Goal: Task Accomplishment & Management: Manage account settings

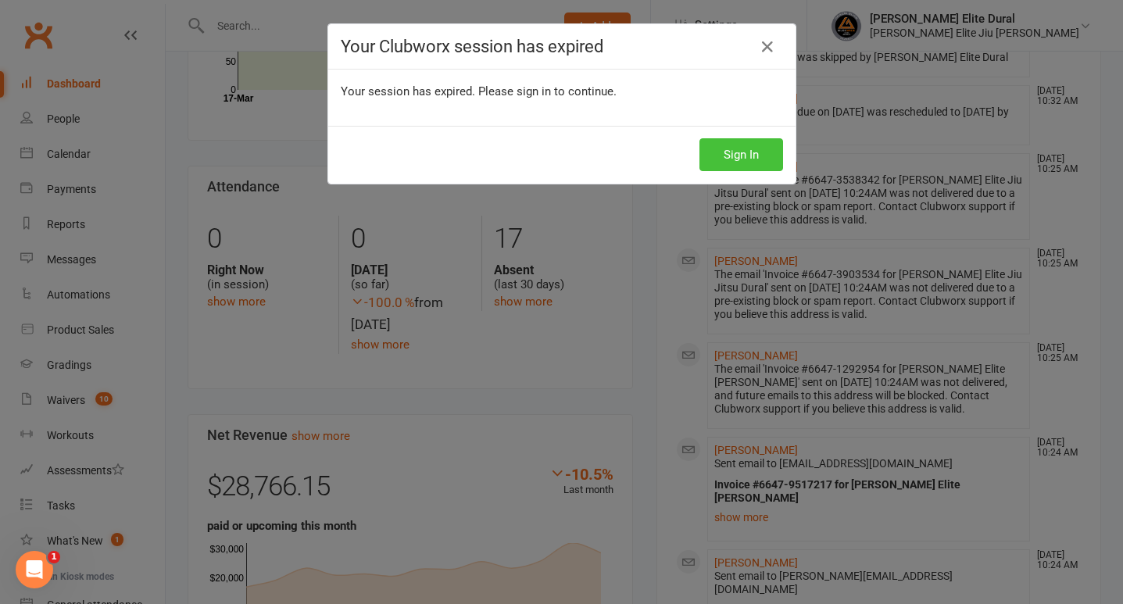
click at [735, 157] on button "Sign In" at bounding box center [741, 154] width 84 height 33
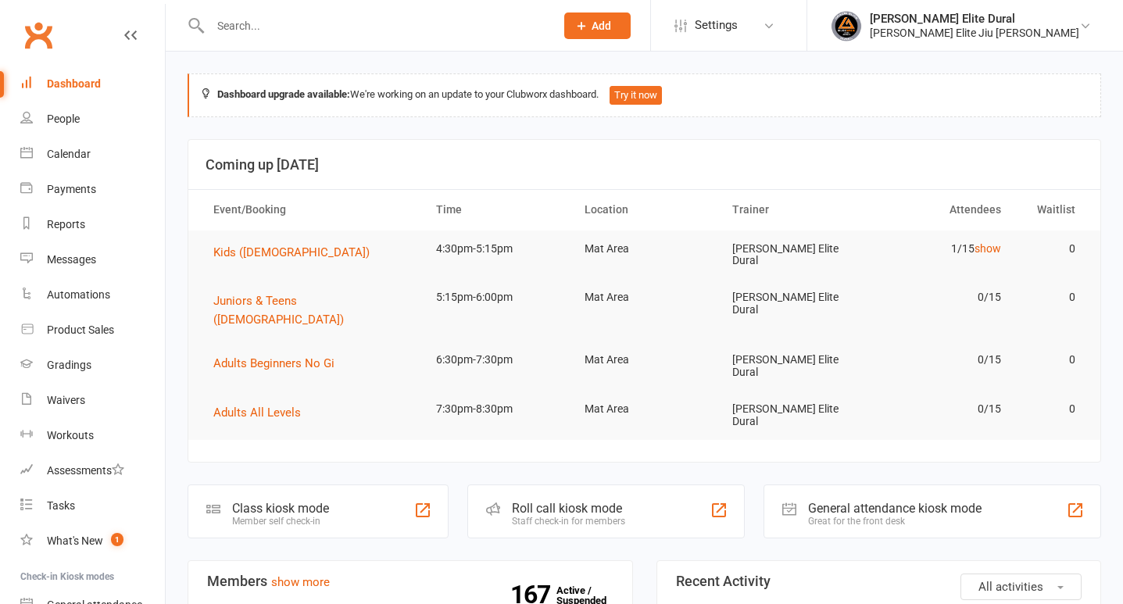
click at [381, 34] on input "text" at bounding box center [375, 26] width 338 height 22
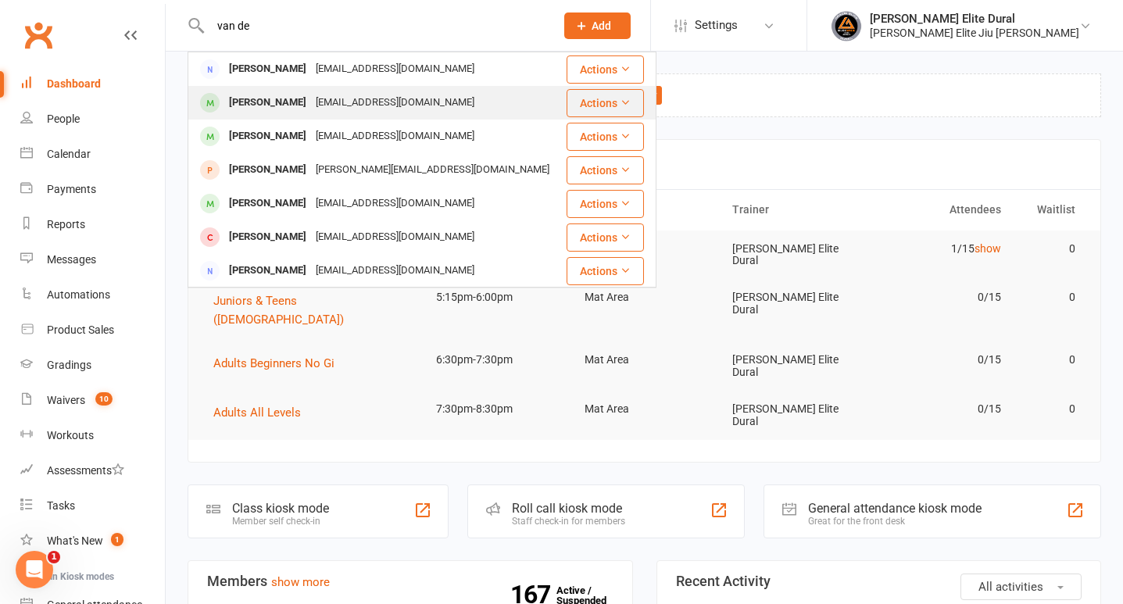
type input "van de"
click at [361, 105] on div "zelna.vdmerwe@gmail.com" at bounding box center [395, 102] width 168 height 23
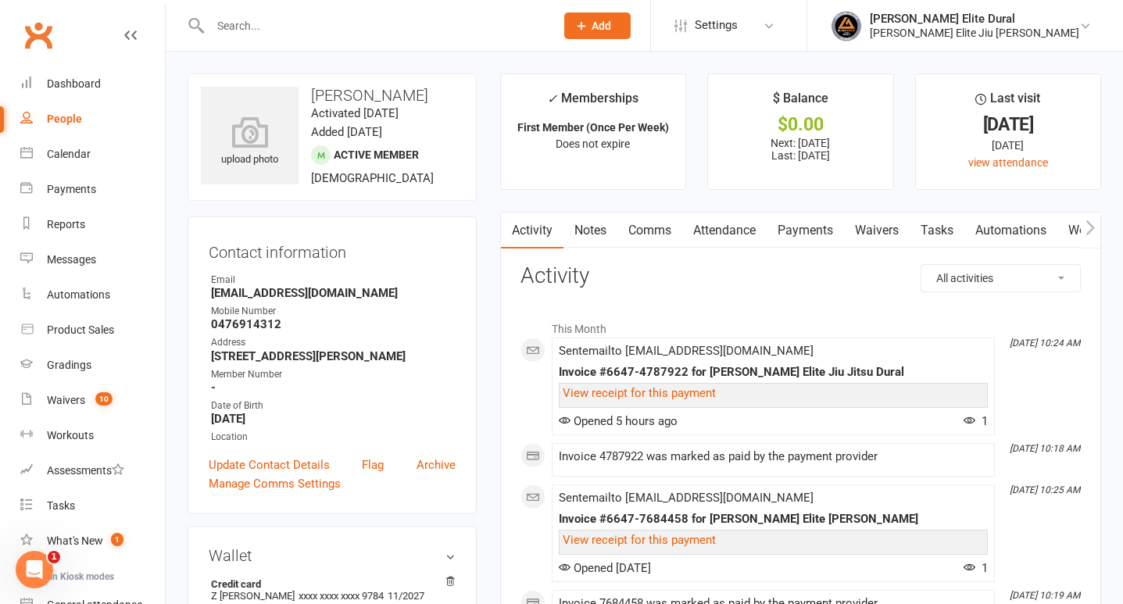
click at [798, 231] on link "Payments" at bounding box center [805, 231] width 77 height 36
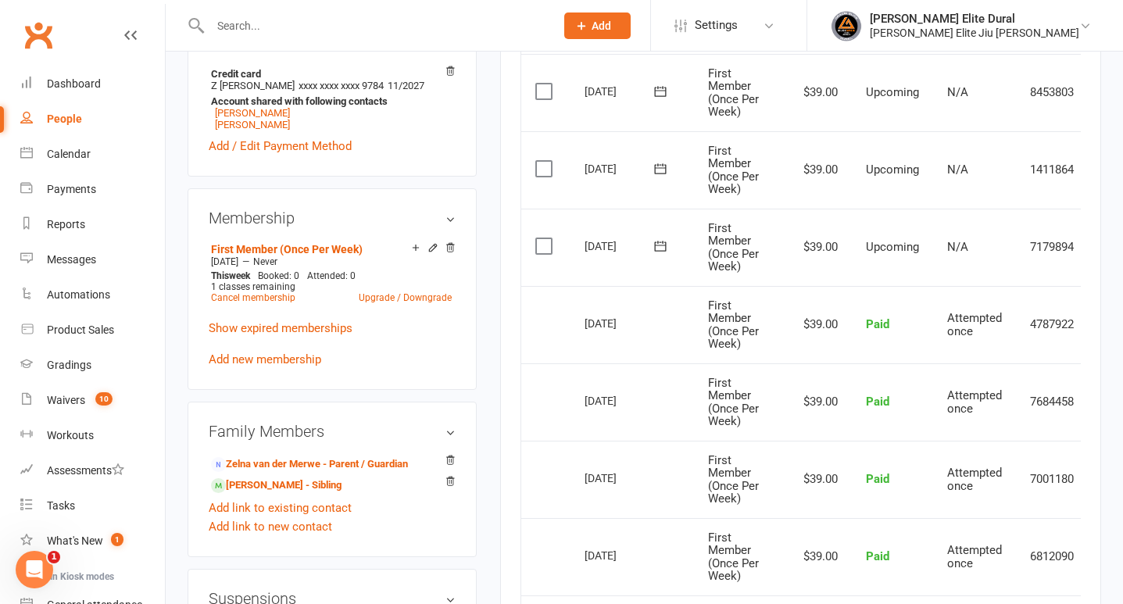
scroll to position [495, 0]
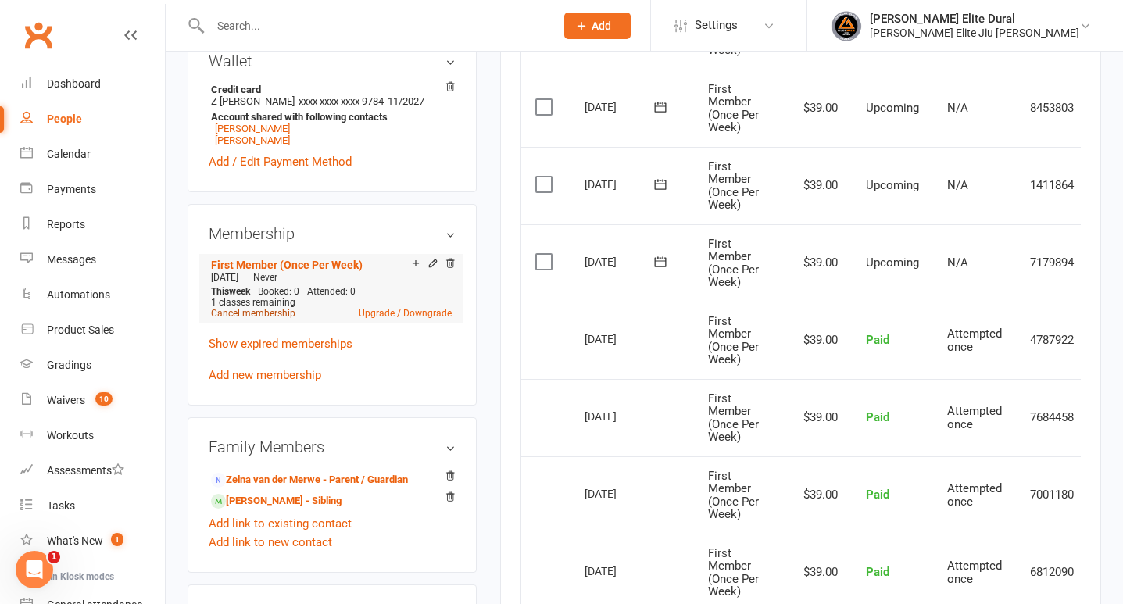
click at [262, 319] on link "Cancel membership" at bounding box center [253, 313] width 84 height 11
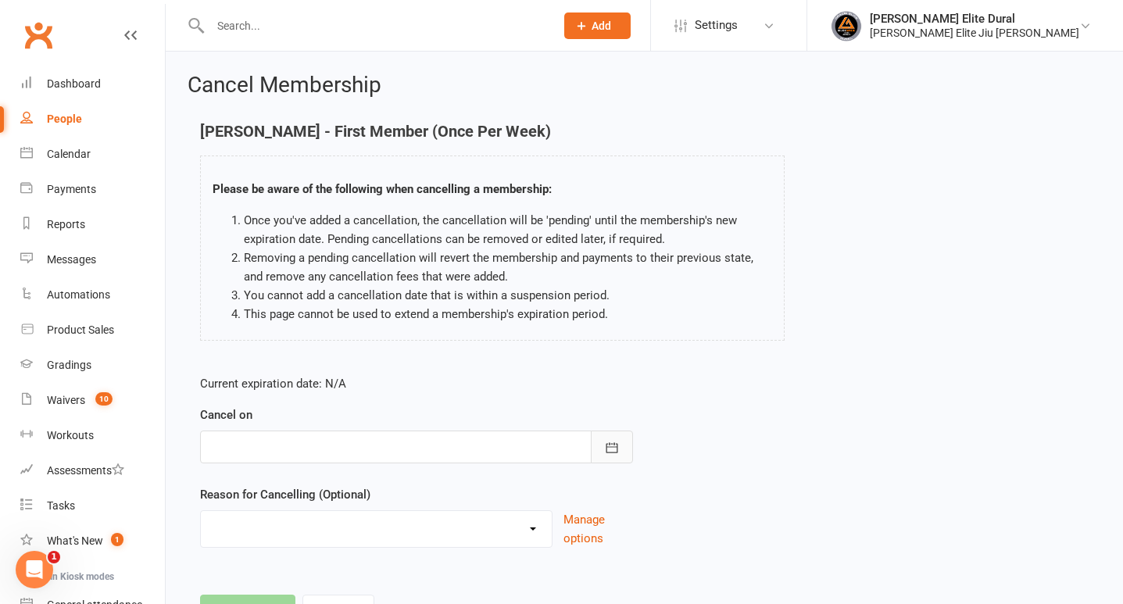
click at [619, 446] on icon "button" at bounding box center [612, 448] width 16 height 16
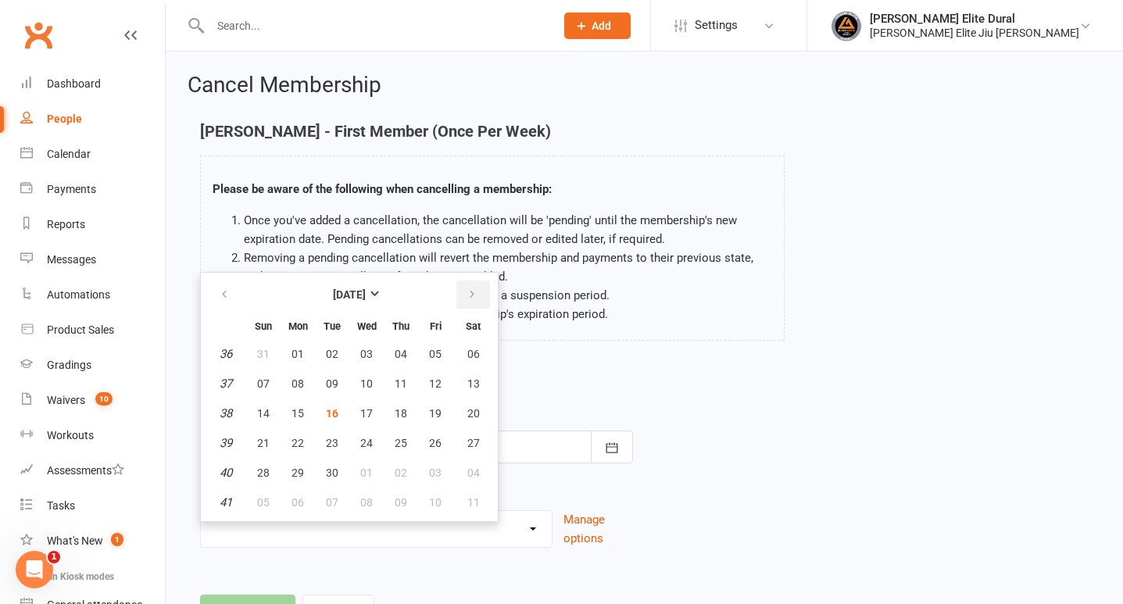
click at [474, 286] on button "button" at bounding box center [473, 295] width 34 height 28
click at [438, 412] on span "14" at bounding box center [435, 413] width 13 height 13
type input "14 Nov 2025"
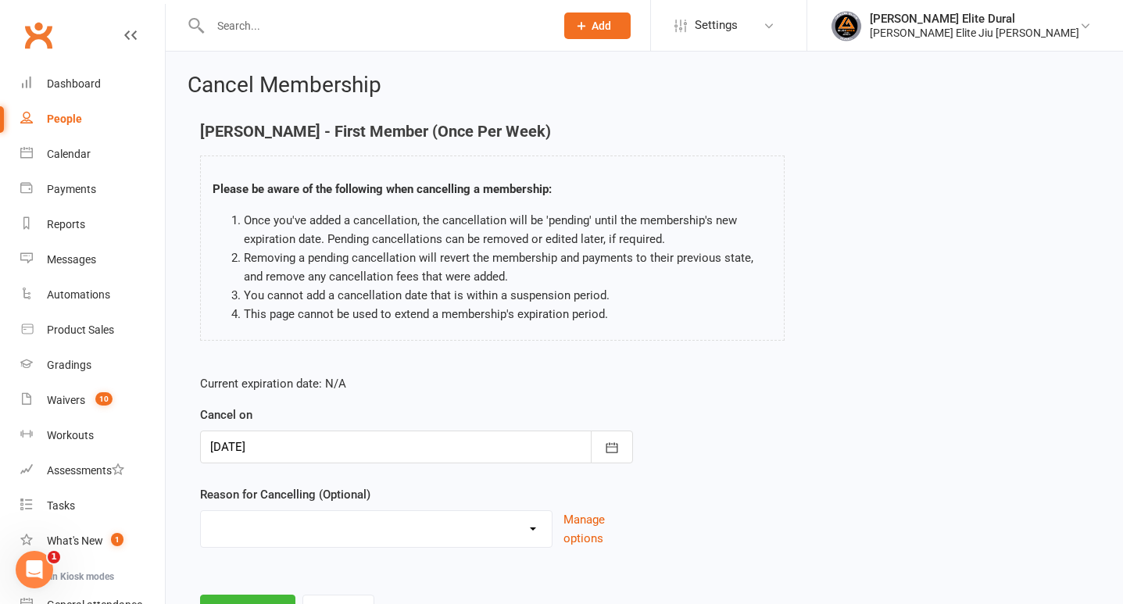
scroll to position [71, 0]
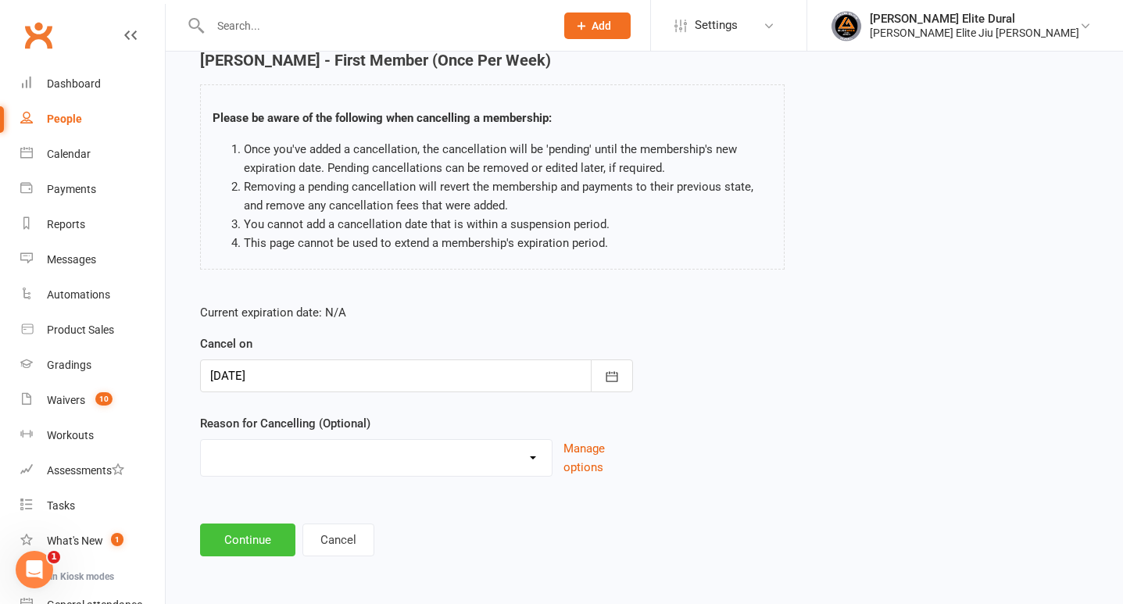
click at [240, 531] on button "Continue" at bounding box center [247, 540] width 95 height 33
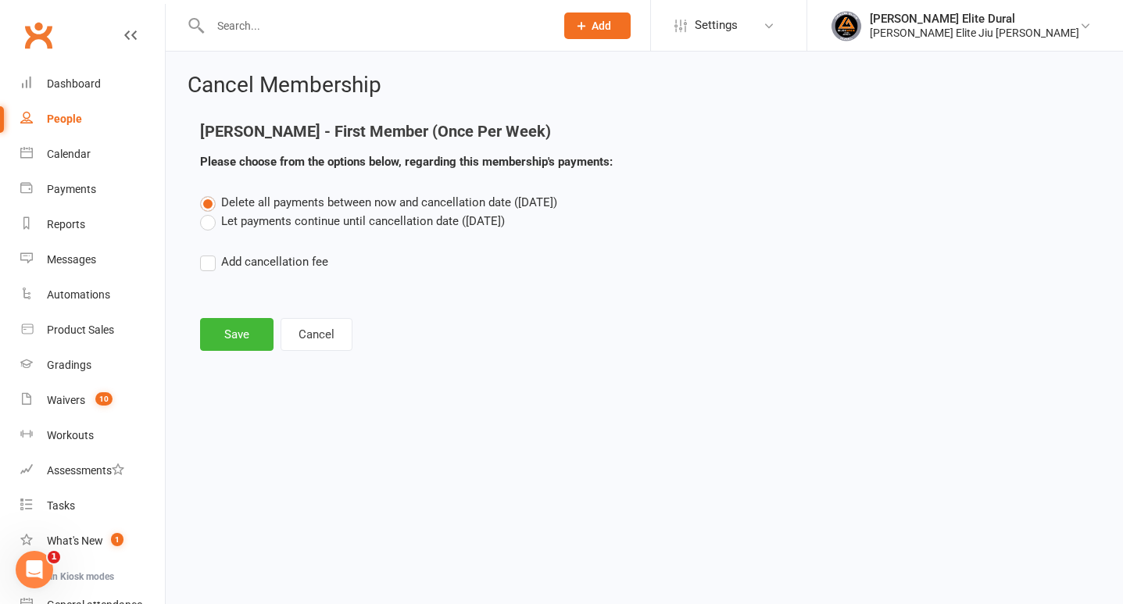
click at [210, 230] on label "Let payments continue until cancellation date (Nov 14, 2025)" at bounding box center [352, 221] width 305 height 19
click at [210, 212] on input "Let payments continue until cancellation date (Nov 14, 2025)" at bounding box center [205, 212] width 10 height 0
click at [237, 342] on button "Save" at bounding box center [236, 334] width 73 height 33
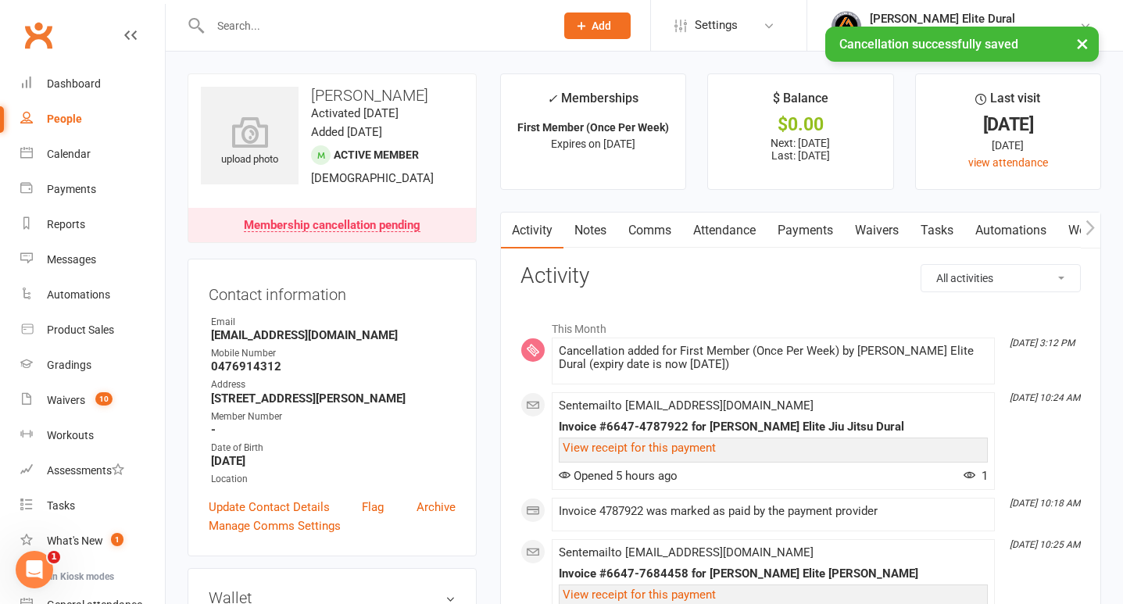
click at [824, 230] on link "Payments" at bounding box center [805, 231] width 77 height 36
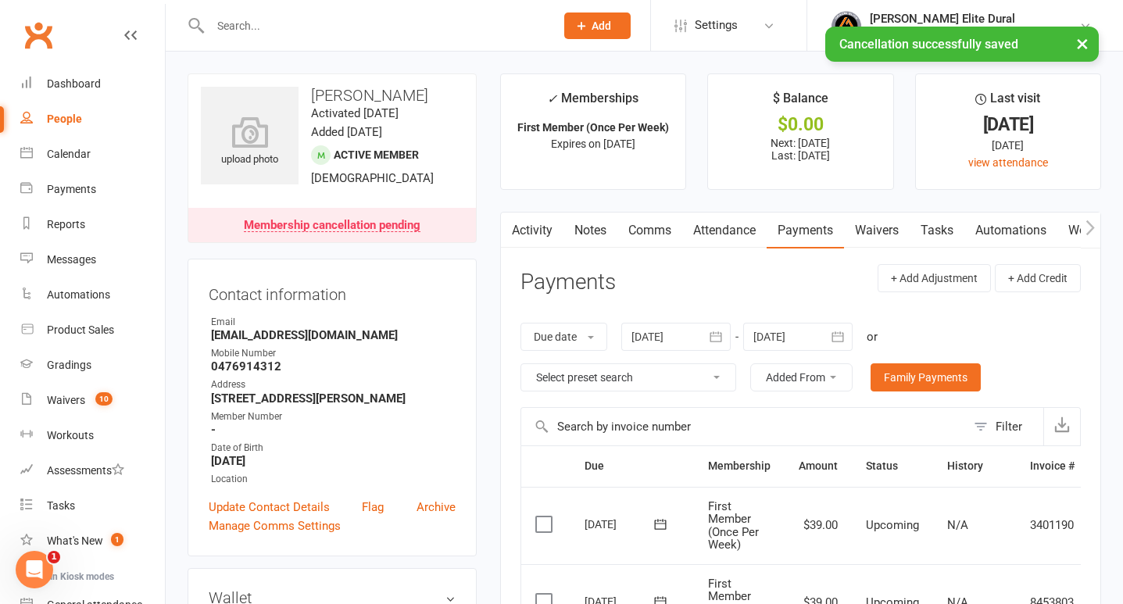
click at [846, 345] on button "button" at bounding box center [838, 337] width 28 height 28
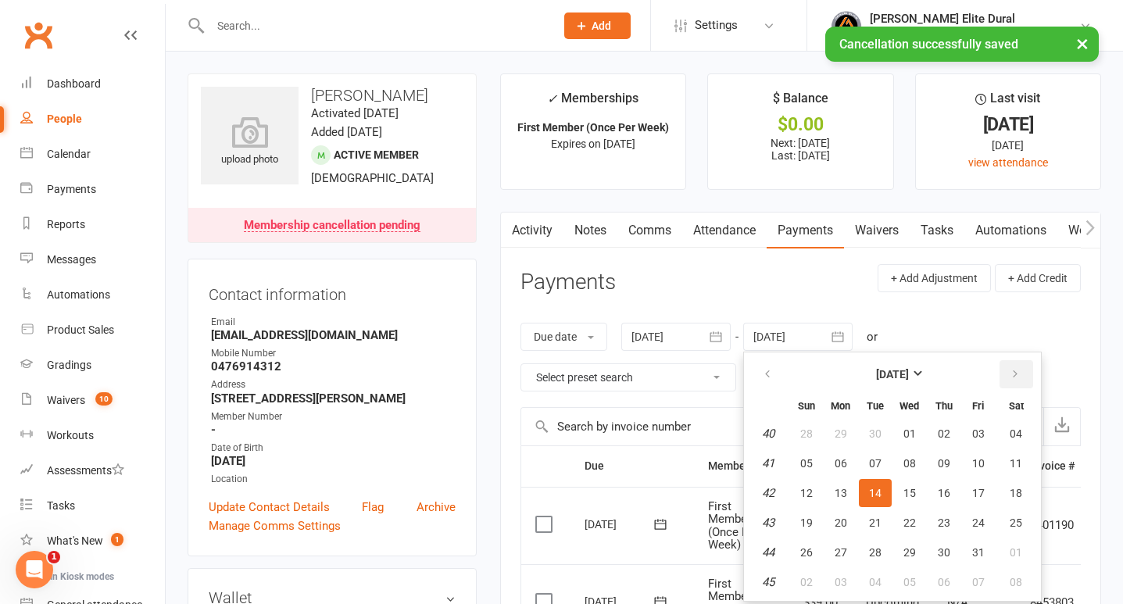
click at [1028, 369] on button "button" at bounding box center [1017, 374] width 34 height 28
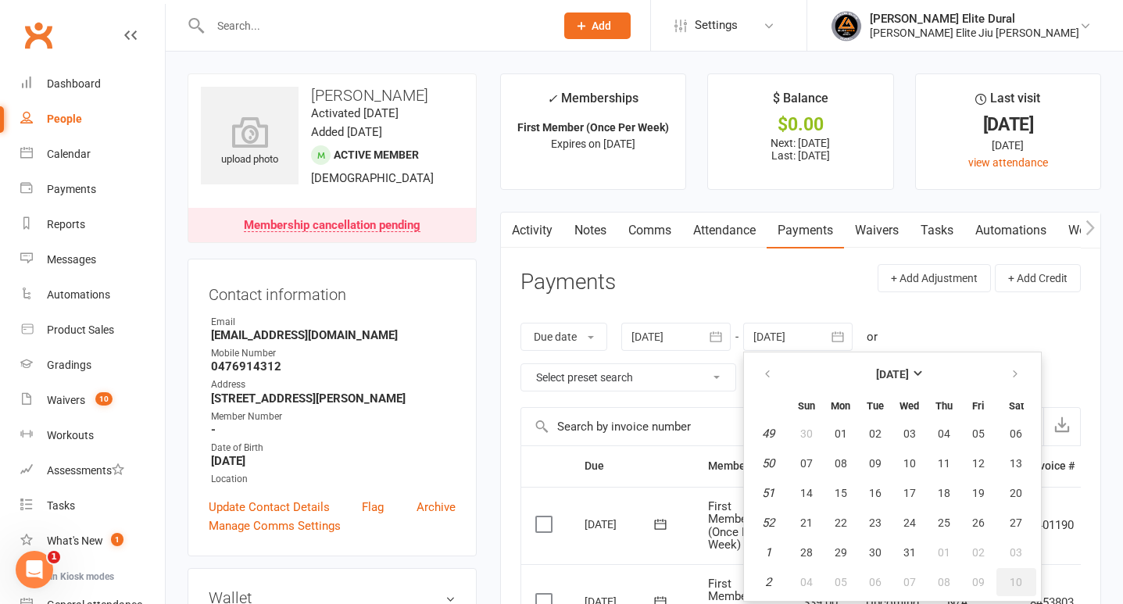
click at [1019, 568] on button "10" at bounding box center [1016, 582] width 40 height 28
type input "10 Jan 2026"
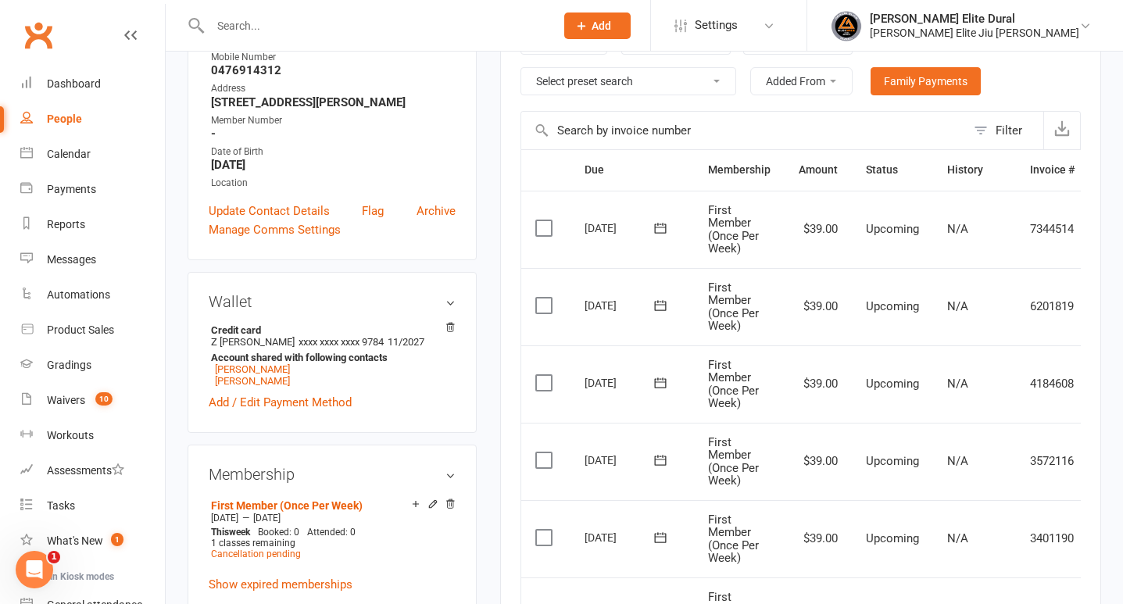
scroll to position [291, 0]
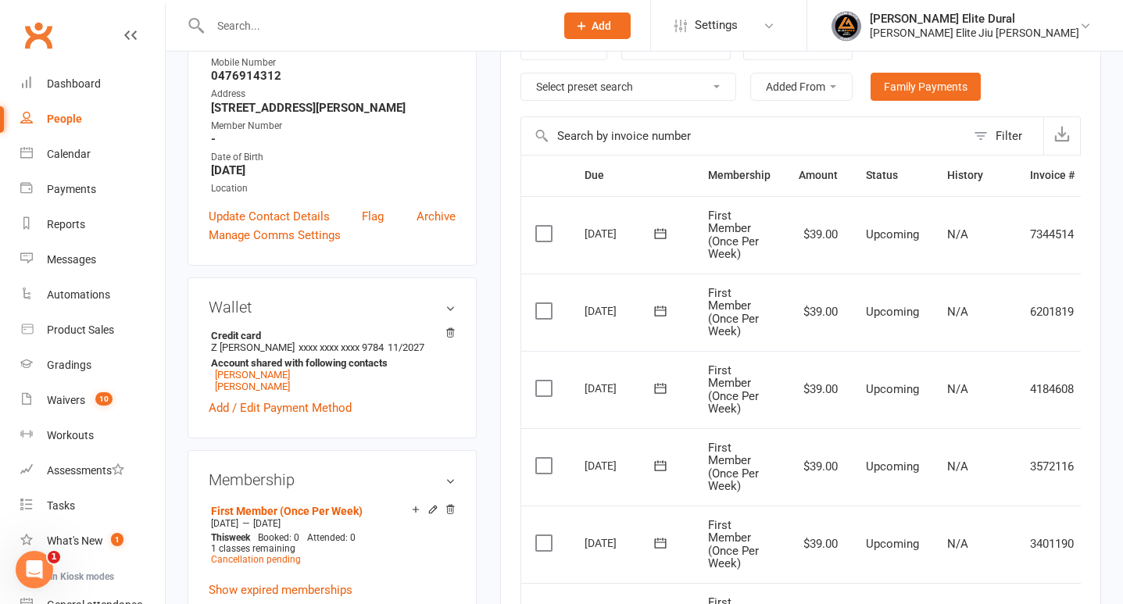
click at [667, 231] on icon at bounding box center [661, 234] width 16 height 16
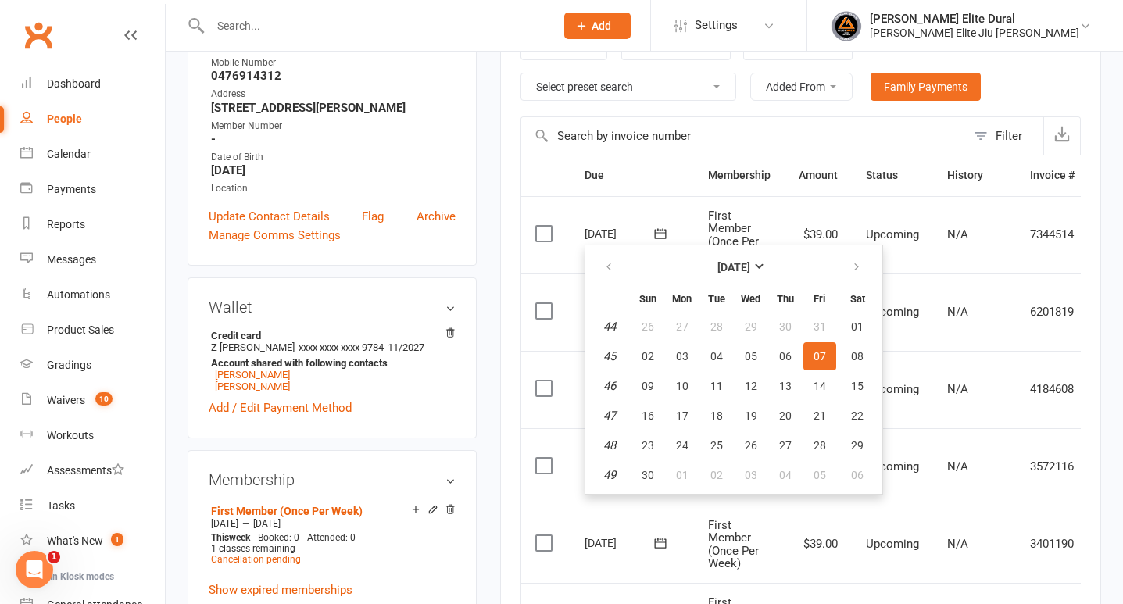
click at [499, 359] on main "✓ Memberships First Member (Once Per Week) Expires on 13th November, 2025 $ Bal…" at bounding box center [800, 598] width 624 height 1630
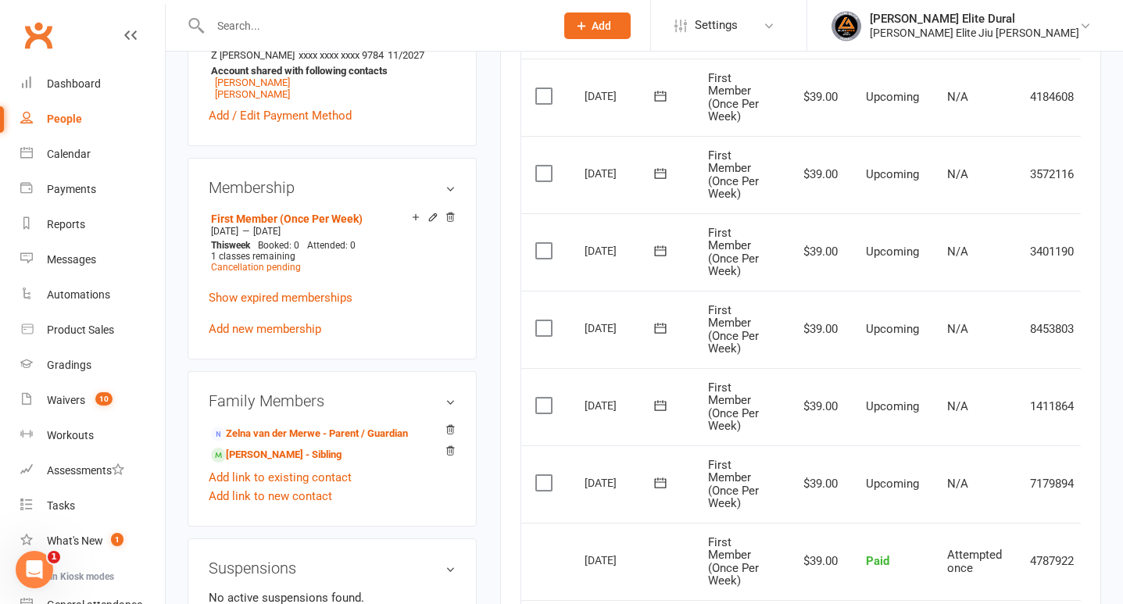
scroll to position [563, 0]
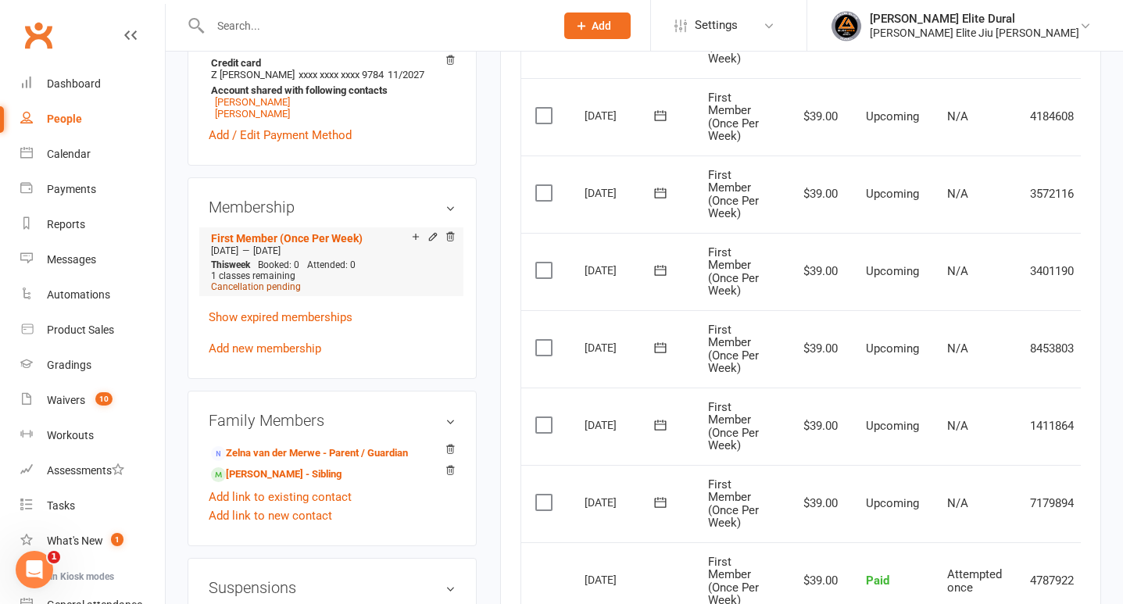
click at [272, 292] on span "Cancellation pending" at bounding box center [256, 286] width 90 height 11
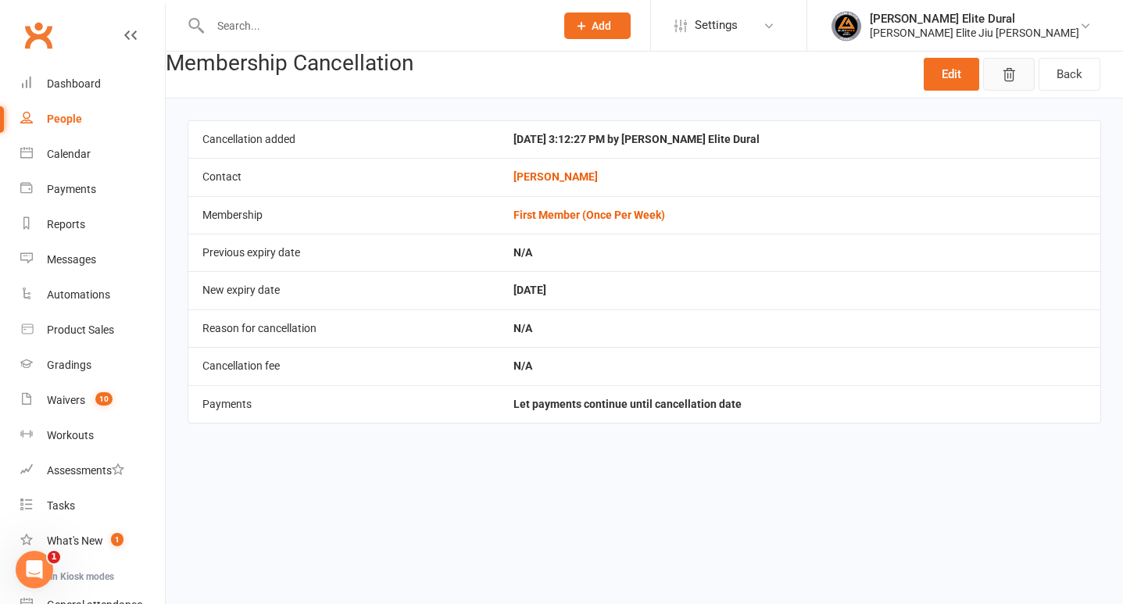
click at [1005, 79] on icon "button" at bounding box center [1008, 75] width 11 height 13
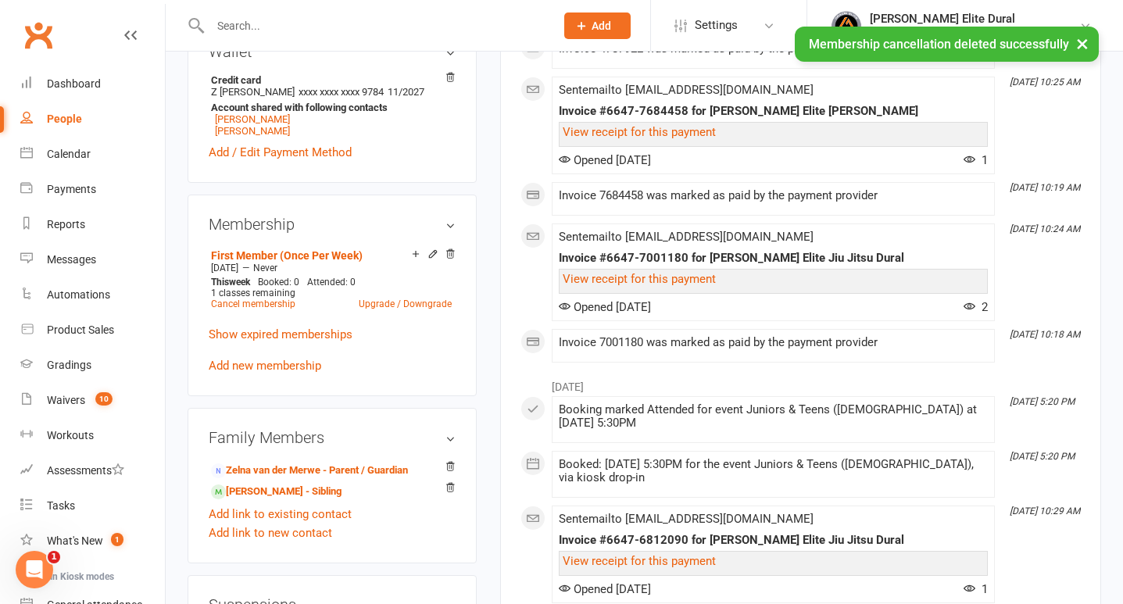
scroll to position [514, 0]
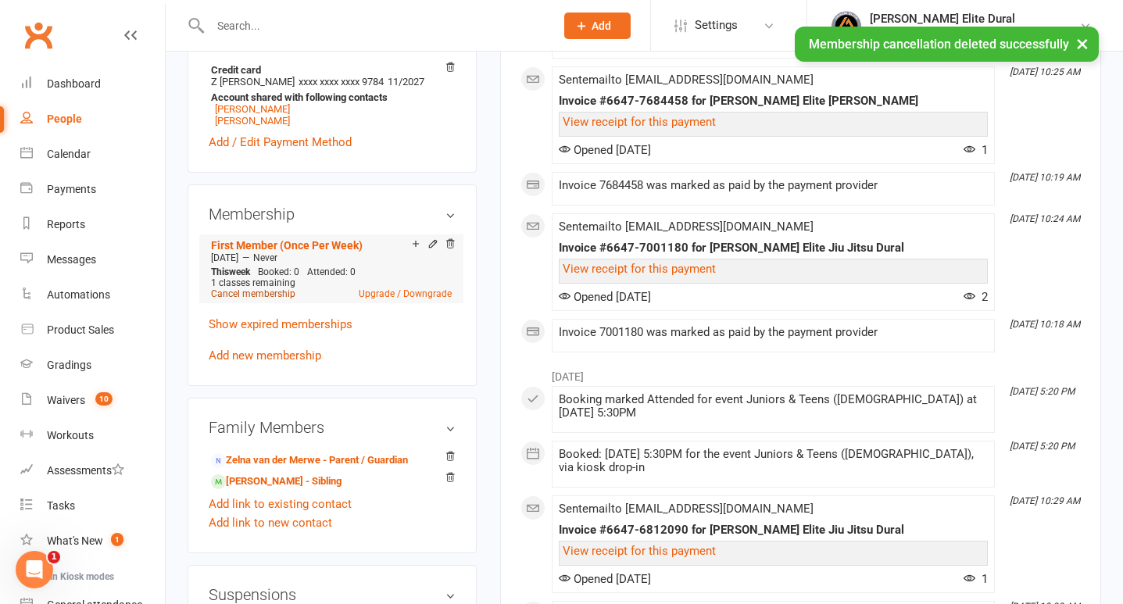
click at [272, 299] on link "Cancel membership" at bounding box center [253, 293] width 84 height 11
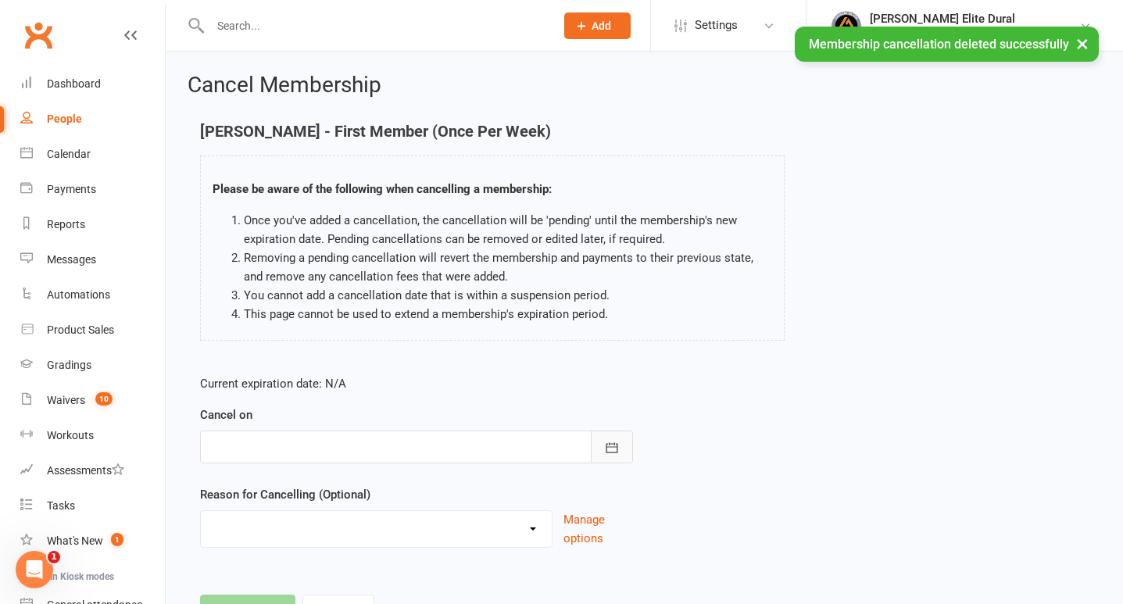
click at [615, 445] on icon "button" at bounding box center [612, 448] width 16 height 16
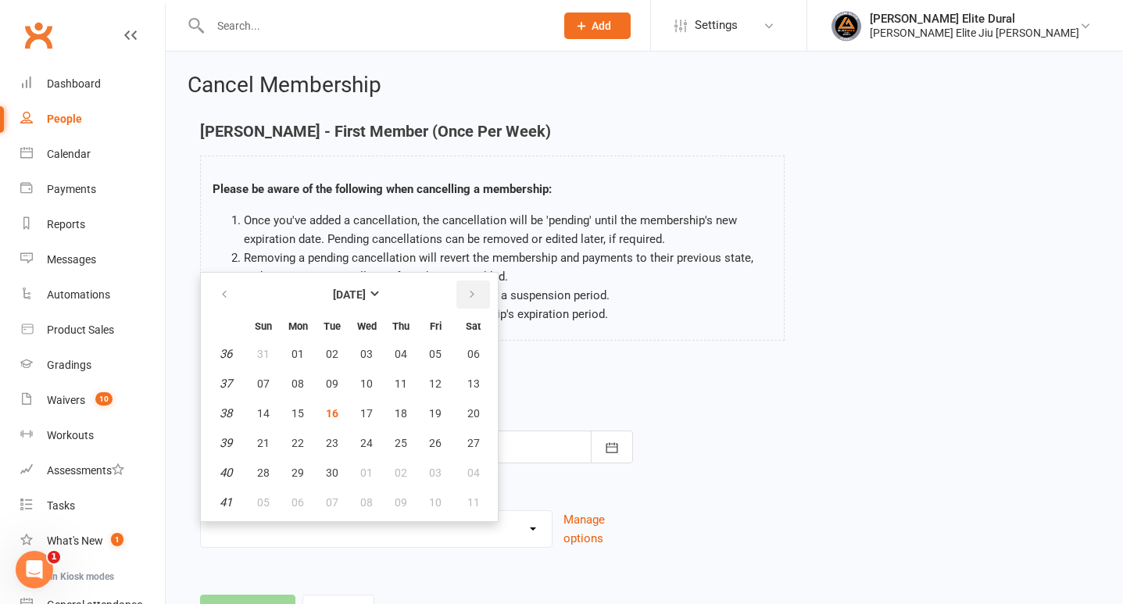
click at [478, 291] on button "button" at bounding box center [473, 295] width 34 height 28
click at [472, 411] on span "15" at bounding box center [473, 413] width 13 height 13
type input "15 Nov 2025"
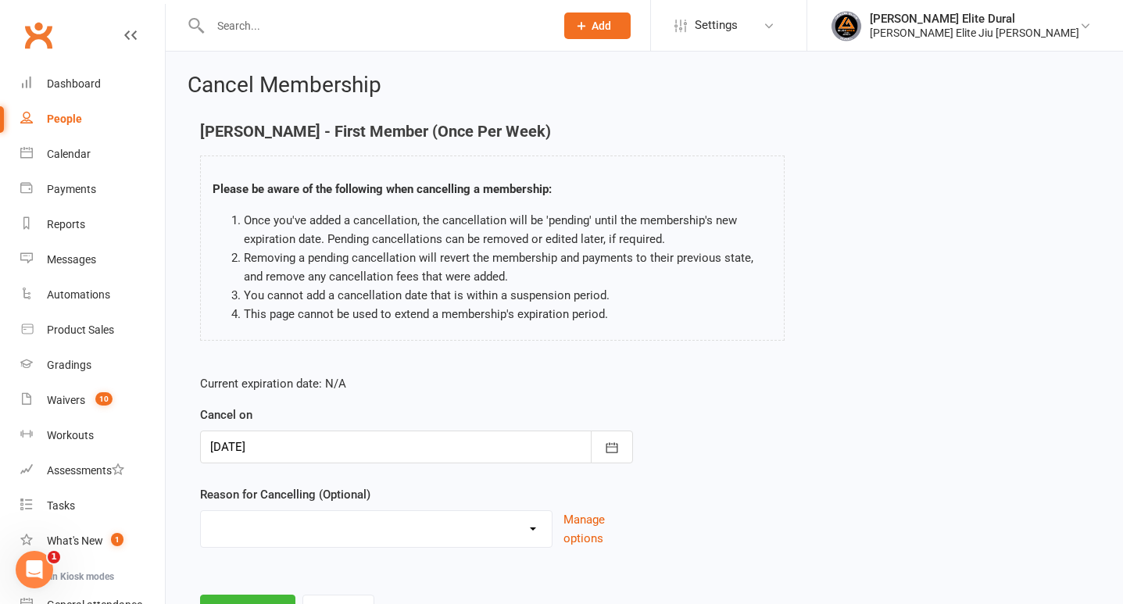
scroll to position [71, 0]
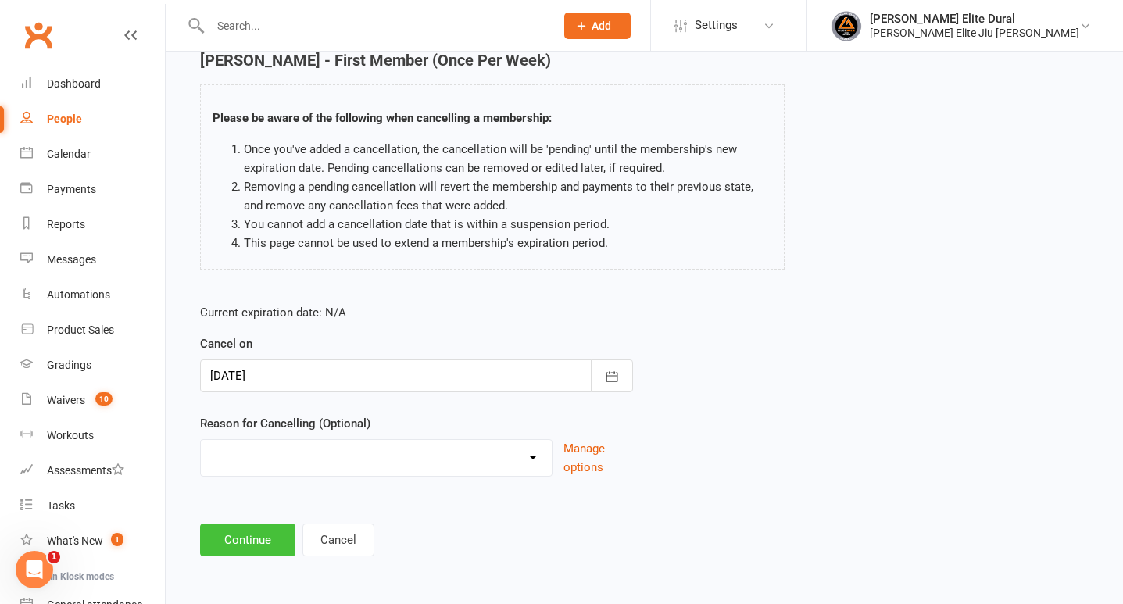
click at [256, 545] on button "Continue" at bounding box center [247, 540] width 95 height 33
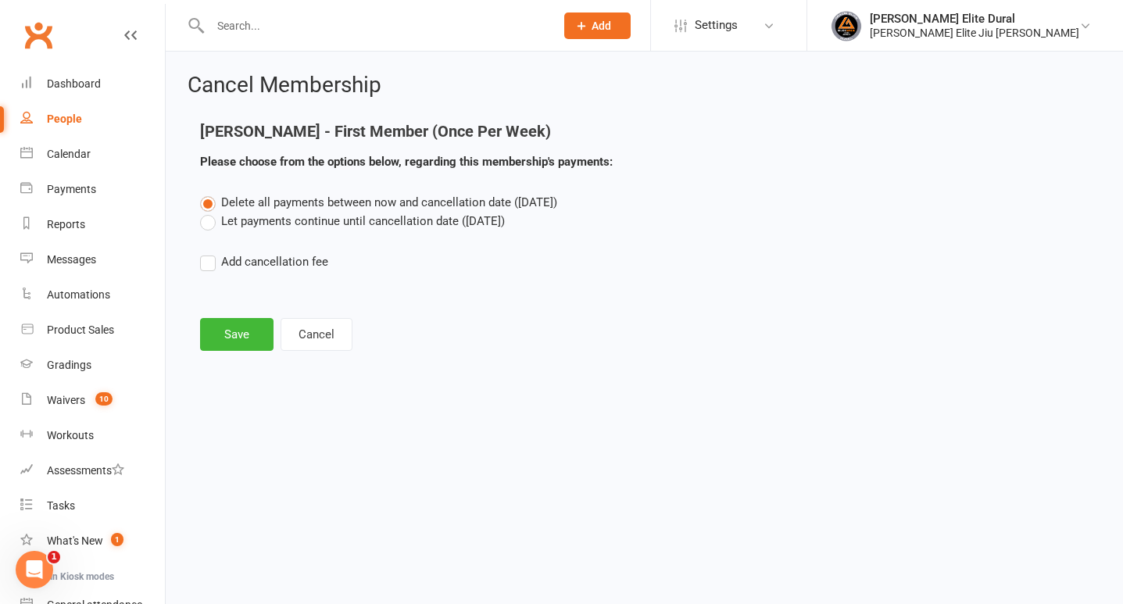
click at [206, 221] on label "Let payments continue until cancellation date (Nov 15, 2025)" at bounding box center [352, 221] width 305 height 19
click at [206, 212] on input "Let payments continue until cancellation date (Nov 15, 2025)" at bounding box center [205, 212] width 10 height 0
click at [241, 345] on button "Save" at bounding box center [236, 334] width 73 height 33
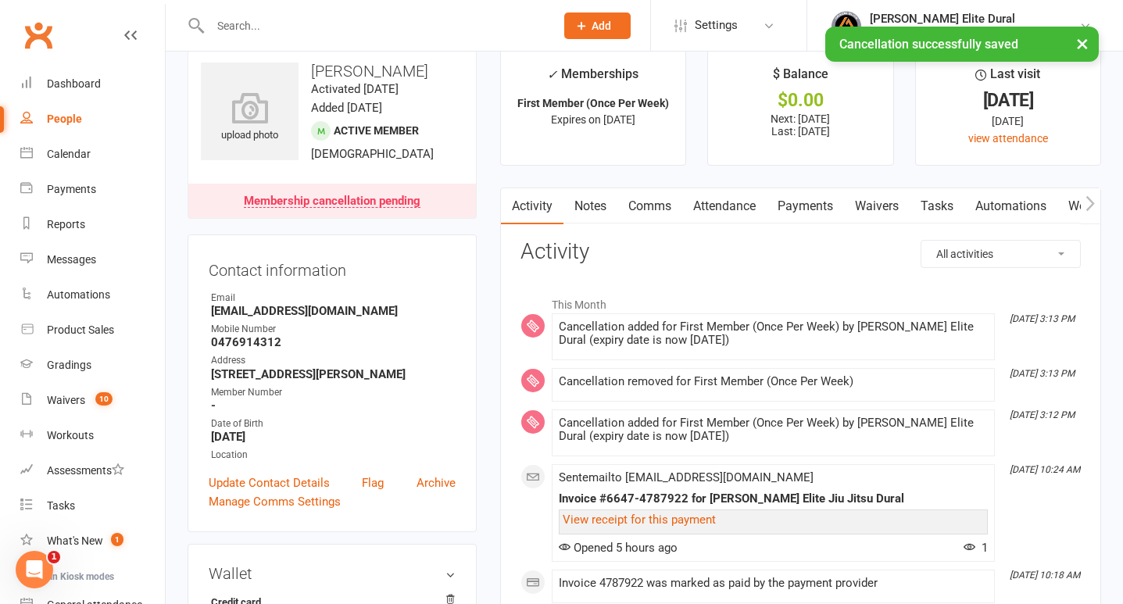
scroll to position [30, 0]
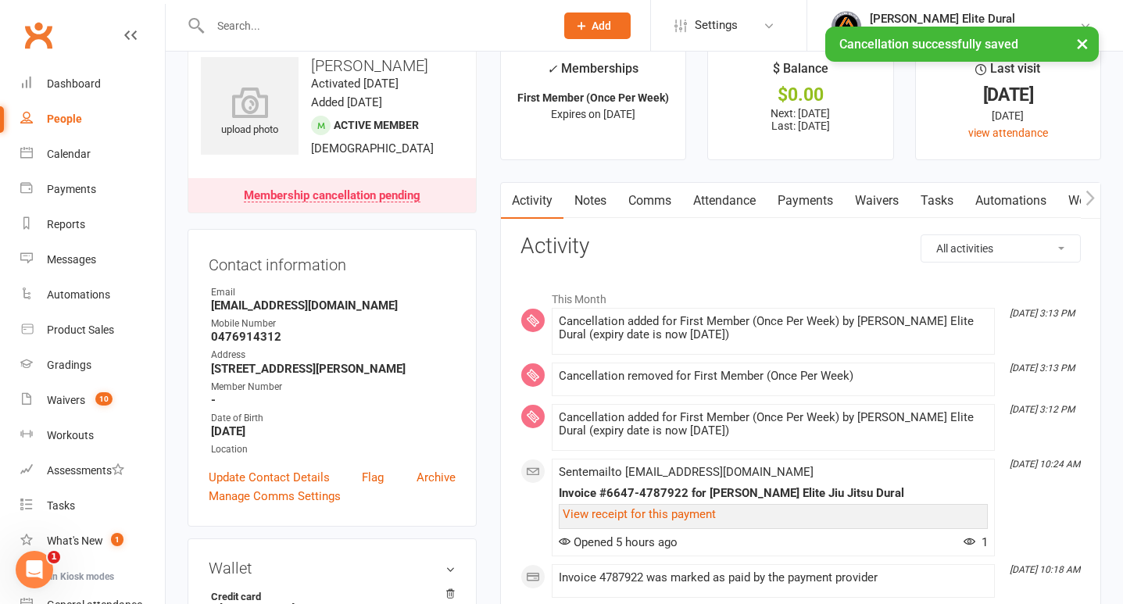
click at [814, 197] on link "Payments" at bounding box center [805, 201] width 77 height 36
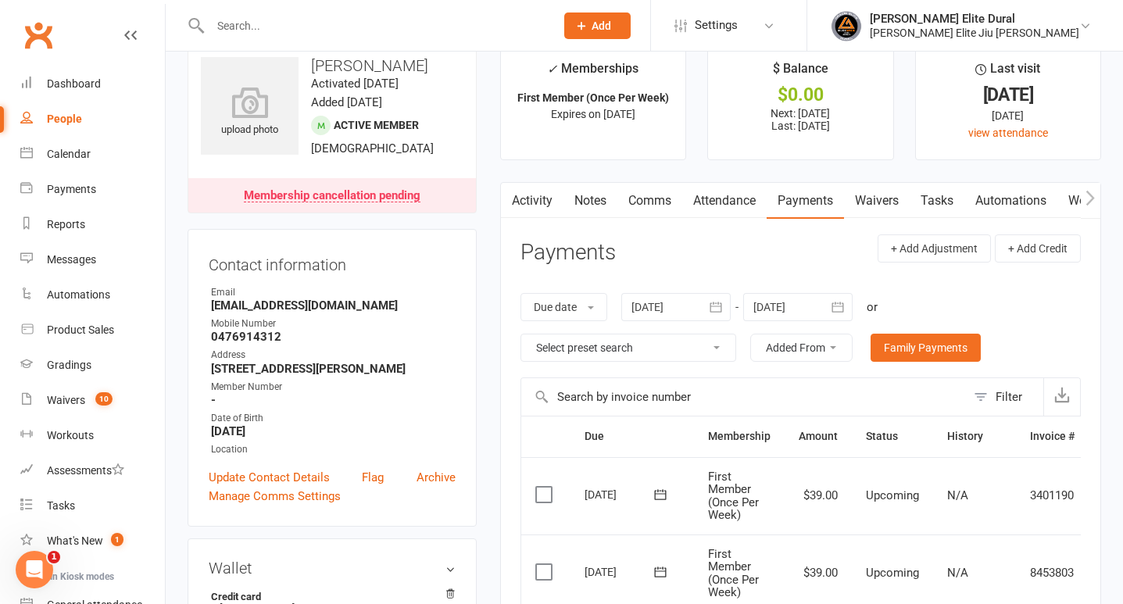
click at [844, 308] on icon "button" at bounding box center [838, 307] width 16 height 16
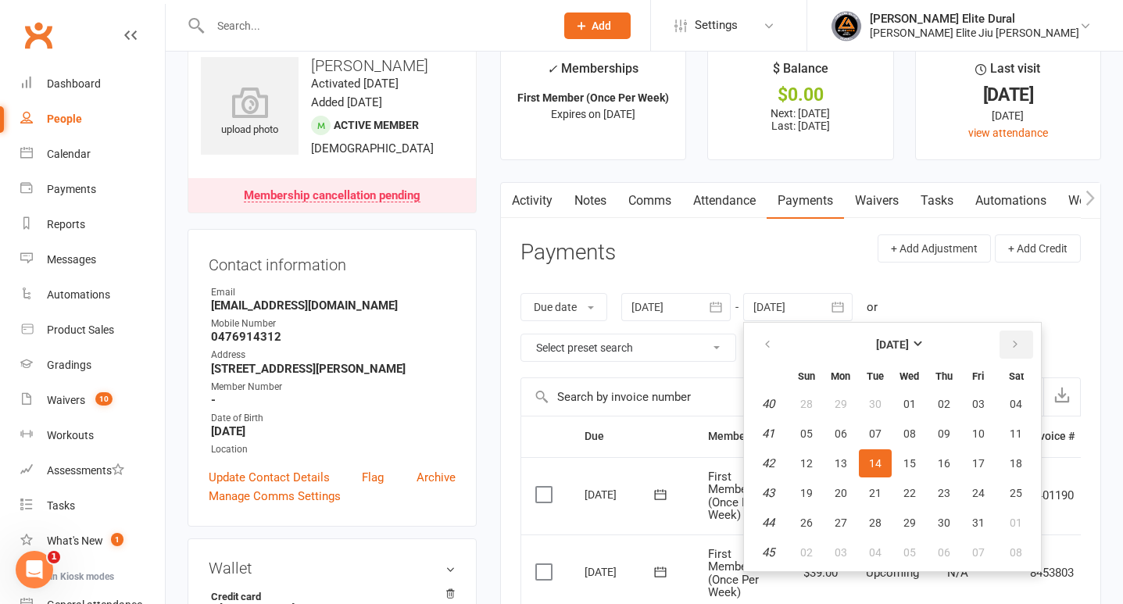
click at [1022, 349] on button "button" at bounding box center [1017, 345] width 34 height 28
click at [1018, 546] on span "06" at bounding box center [1016, 552] width 13 height 13
type input "06 Dec 2025"
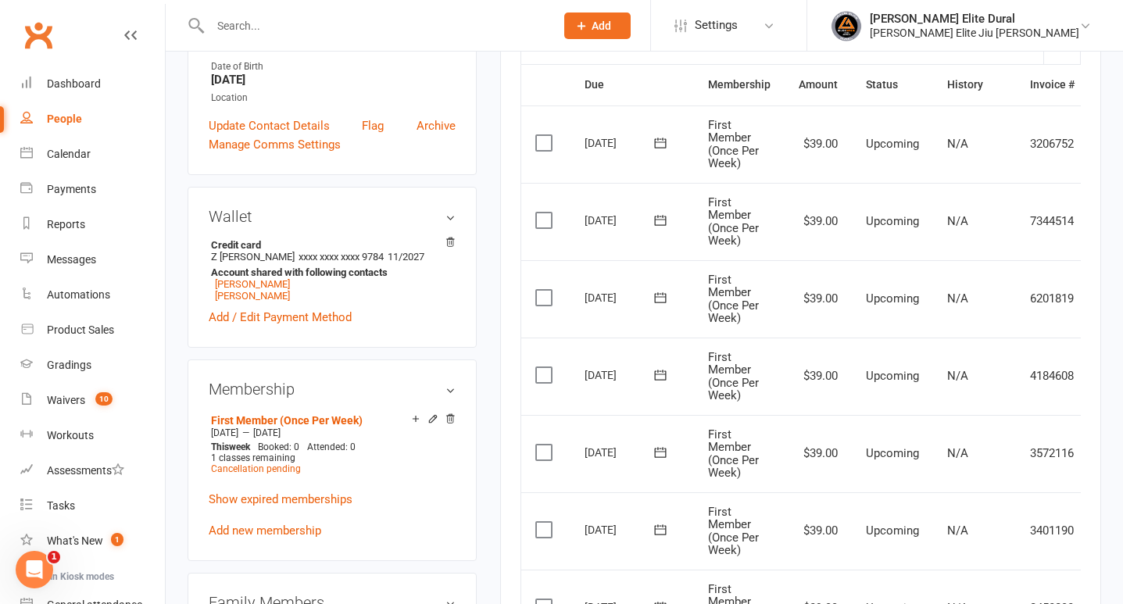
scroll to position [384, 0]
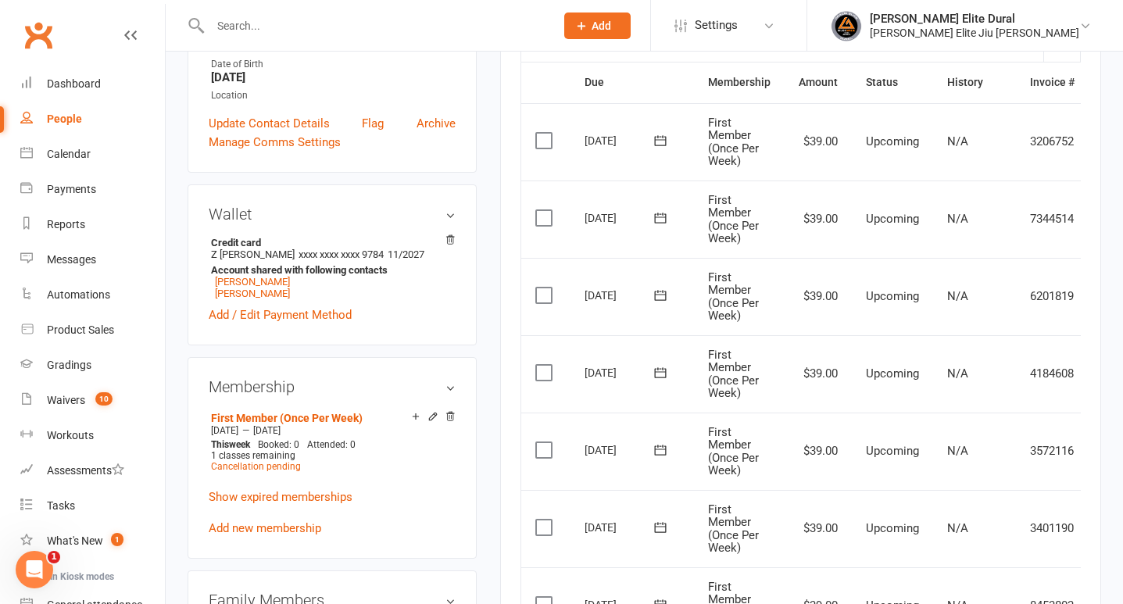
click at [660, 140] on icon at bounding box center [660, 140] width 12 height 10
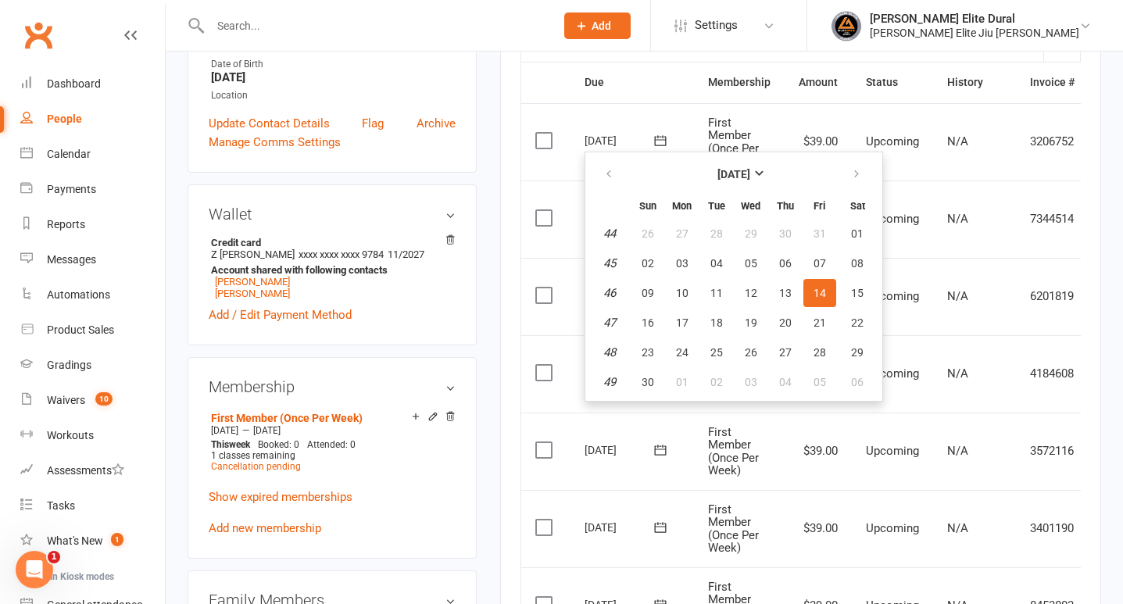
click at [506, 216] on div "Activity Notes Comms Attendance Payments Waivers Tasks Automations Workouts Gra…" at bounding box center [800, 605] width 601 height 1554
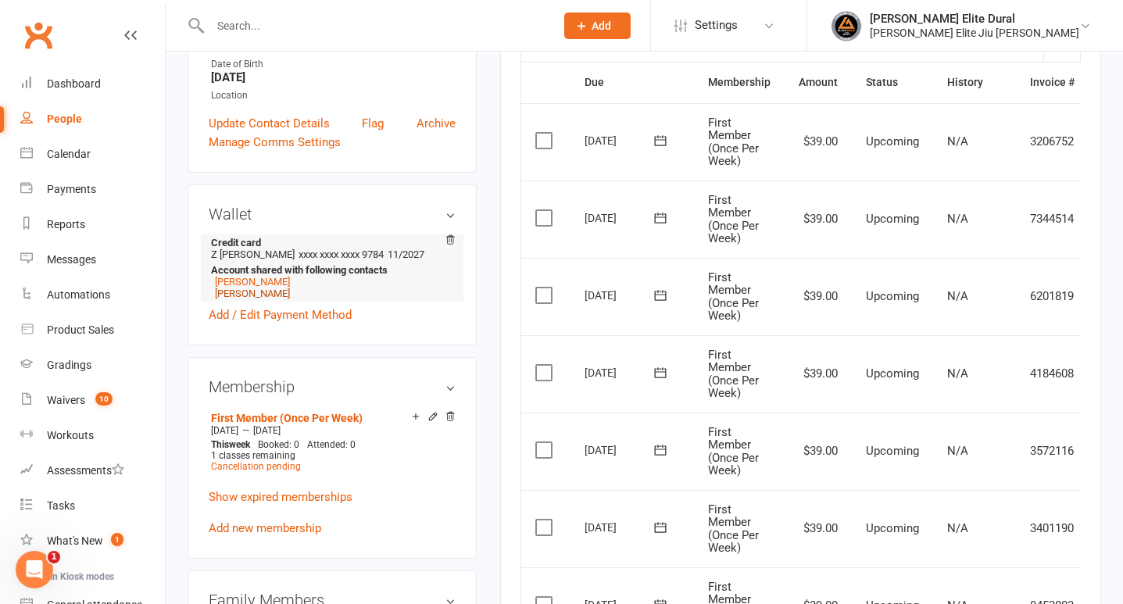
click at [290, 299] on link "William van der Merwe" at bounding box center [252, 294] width 75 height 12
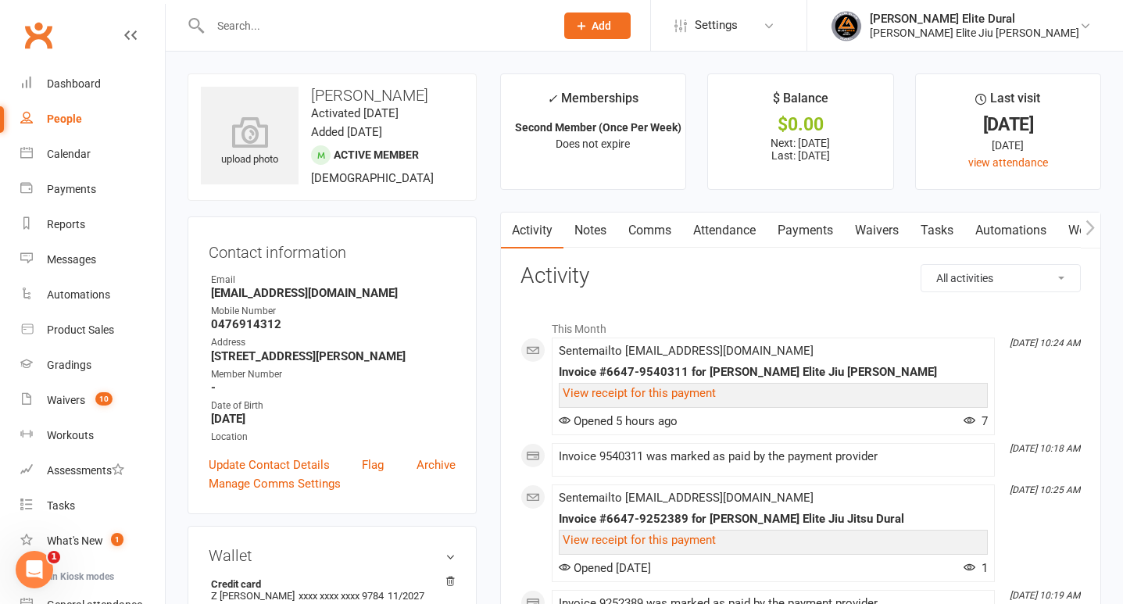
click at [803, 225] on link "Payments" at bounding box center [805, 231] width 77 height 36
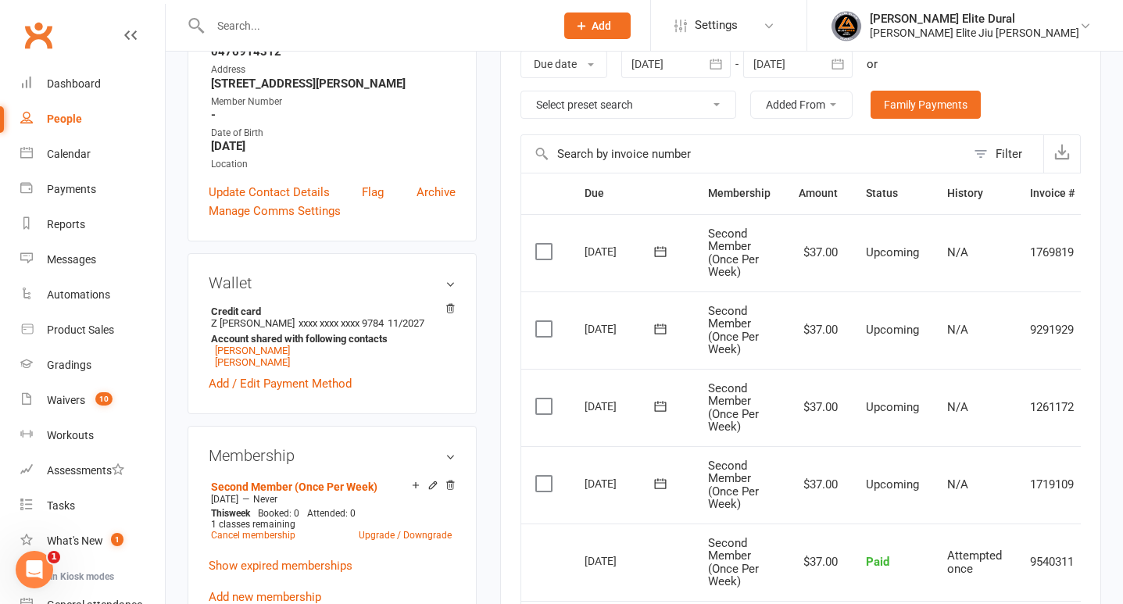
scroll to position [220, 0]
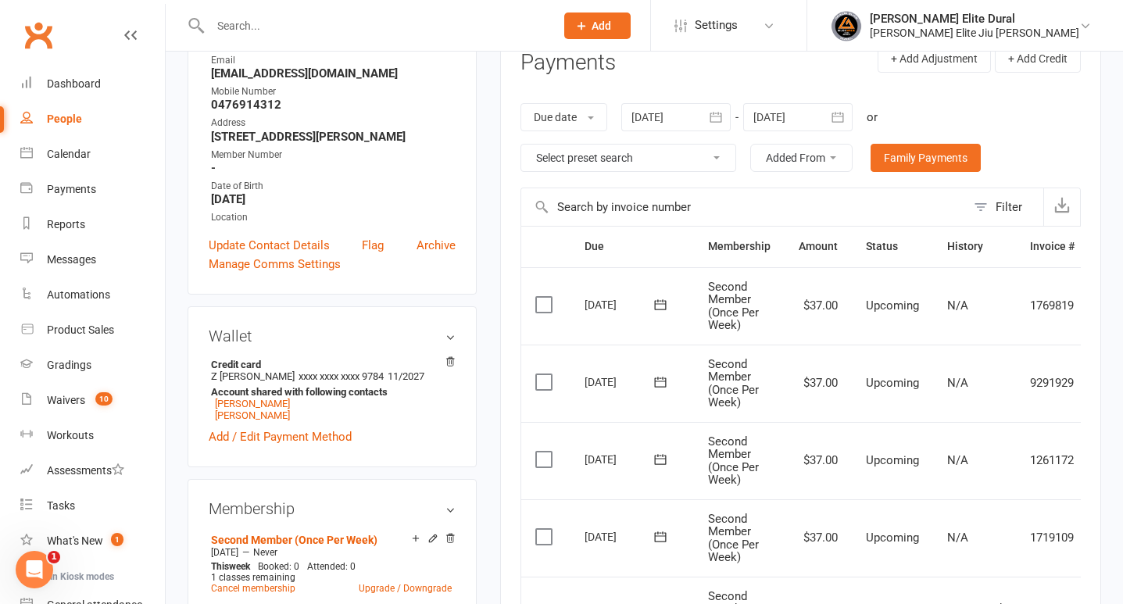
click at [844, 116] on icon "button" at bounding box center [838, 117] width 12 height 10
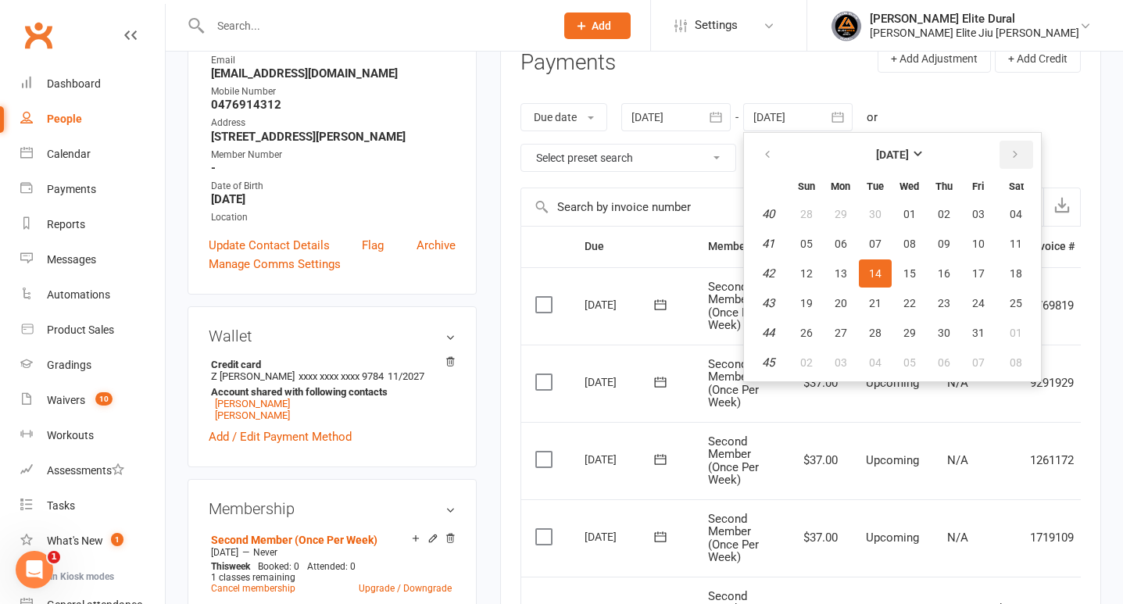
click at [1018, 152] on icon "button" at bounding box center [1015, 154] width 11 height 13
click at [491, 304] on main "✓ Memberships Second Member (Once Per Week) Does not expire $ Balance $0.00 Nex…" at bounding box center [800, 514] width 624 height 1321
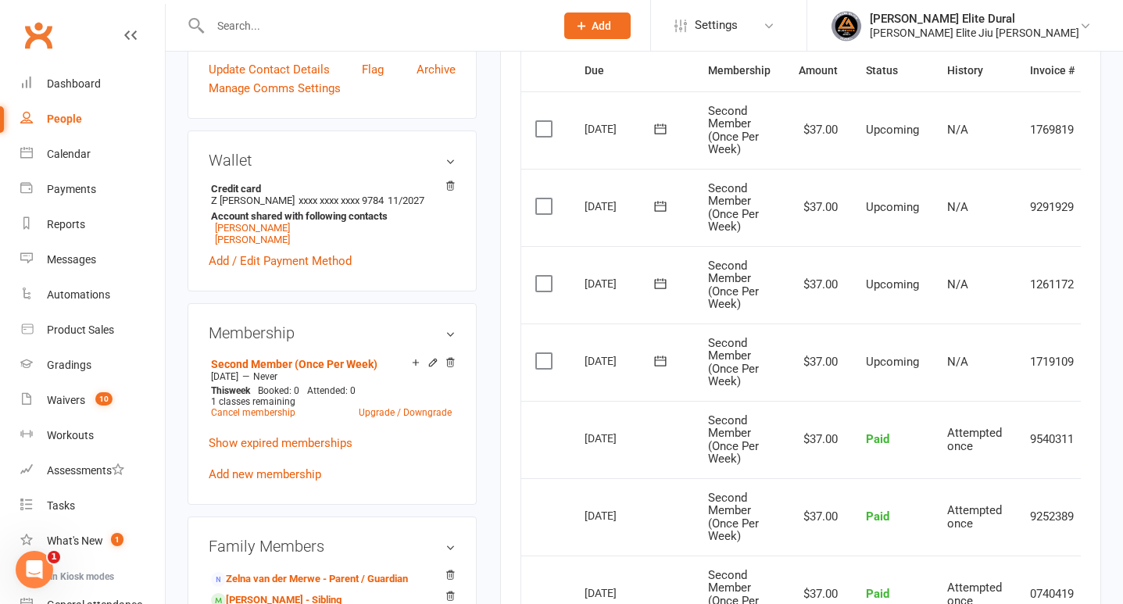
scroll to position [407, 0]
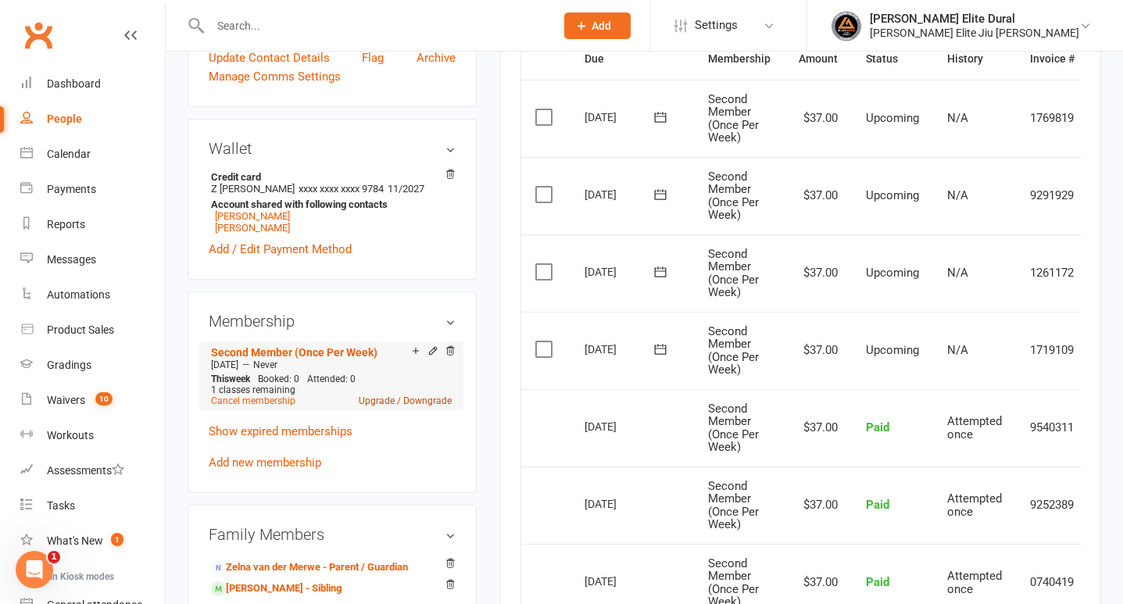
click at [375, 406] on link "Upgrade / Downgrade" at bounding box center [405, 400] width 93 height 11
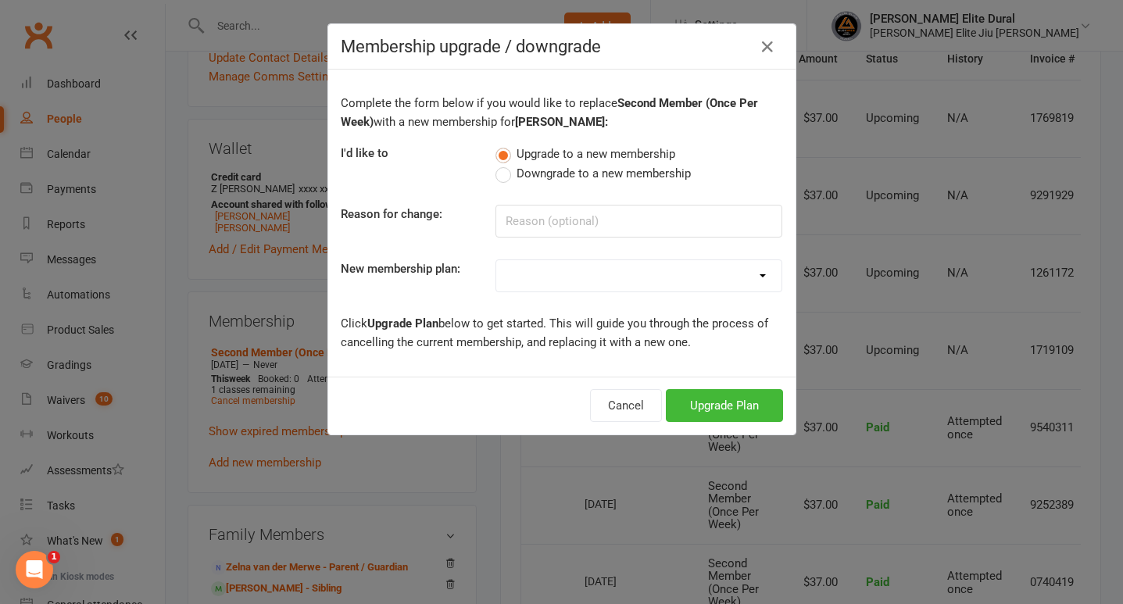
click at [595, 277] on select "Kids Membership First Member (Unlimited) Second Member (Unlimited) Third Member…" at bounding box center [638, 275] width 285 height 31
select select "7"
click at [727, 404] on button "Upgrade Plan" at bounding box center [724, 405] width 117 height 33
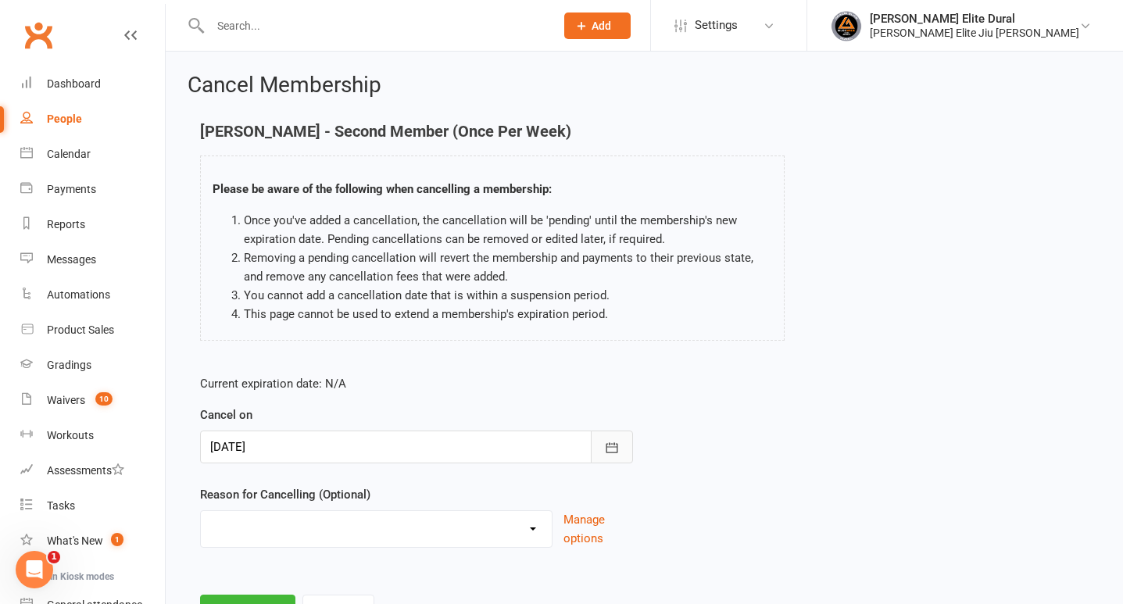
click at [610, 446] on icon "button" at bounding box center [612, 447] width 12 height 10
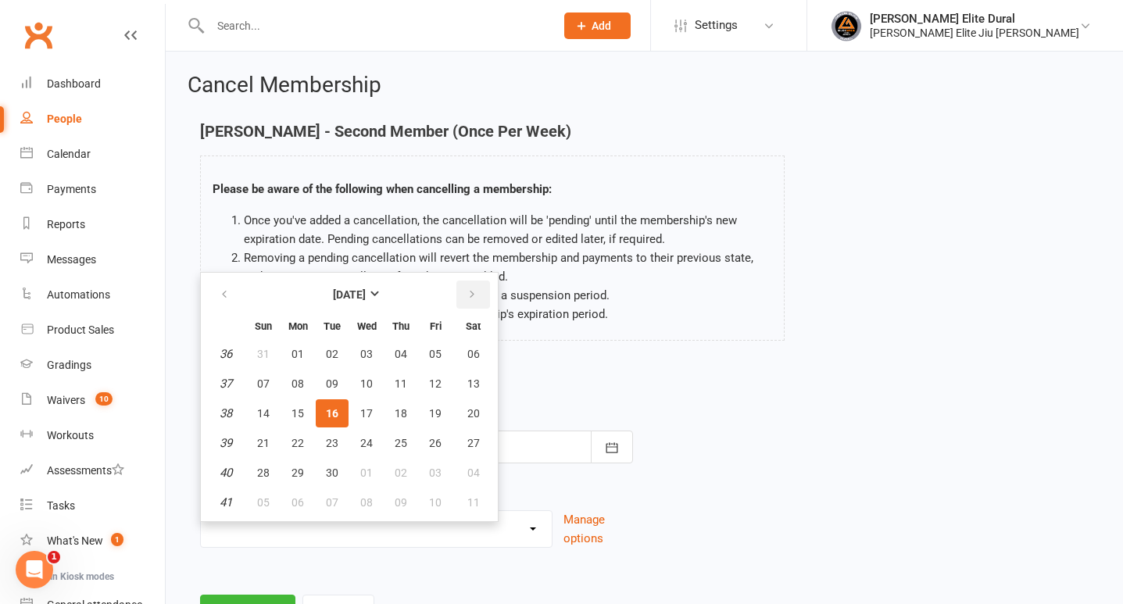
click at [474, 296] on icon "button" at bounding box center [472, 294] width 11 height 13
click at [478, 296] on button "button" at bounding box center [473, 295] width 34 height 28
click at [261, 445] on span "16" at bounding box center [263, 443] width 13 height 13
type input "16 Nov 2025"
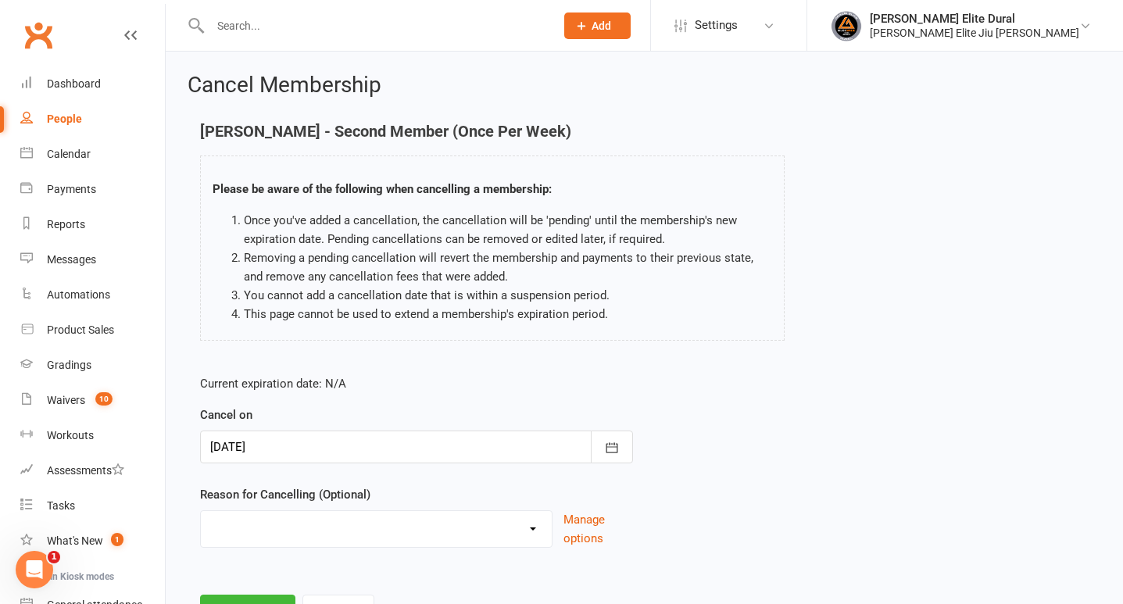
scroll to position [71, 0]
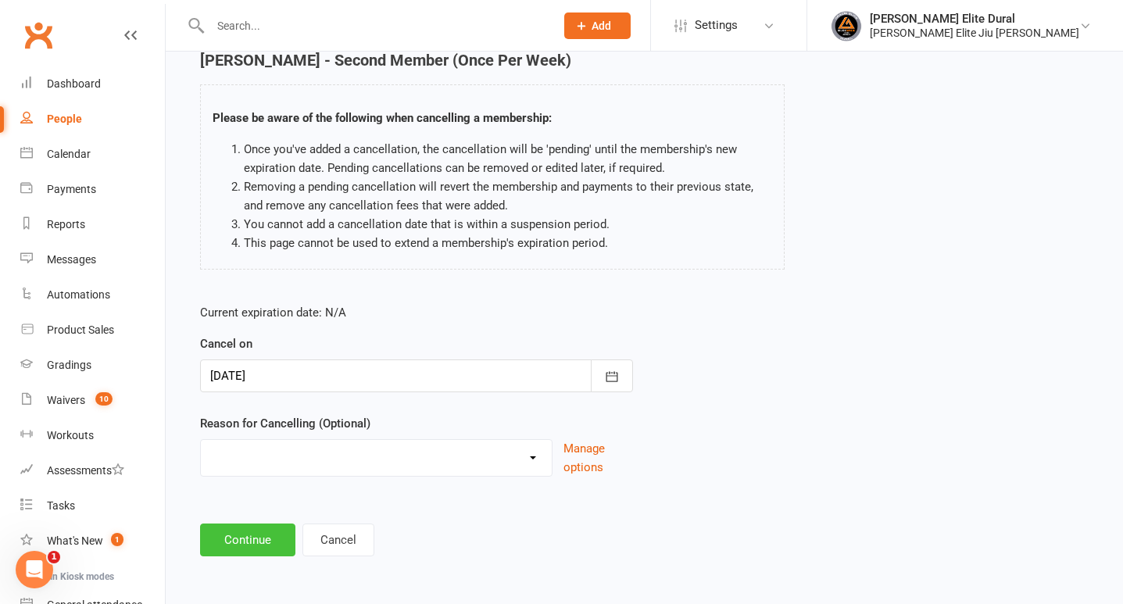
click at [248, 543] on button "Continue" at bounding box center [247, 540] width 95 height 33
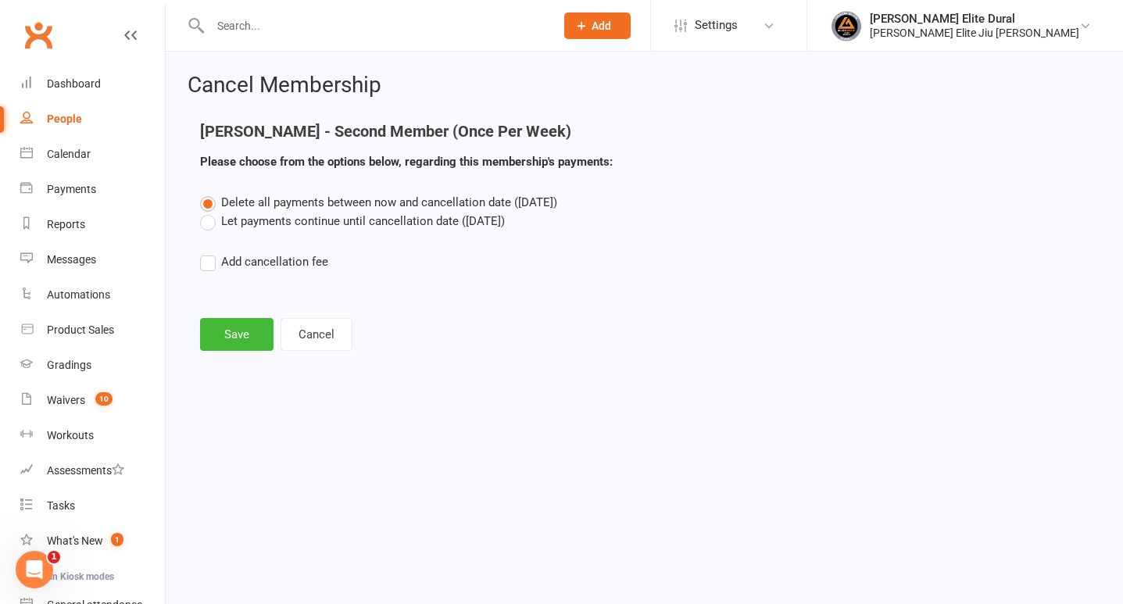
click at [209, 228] on label "Let payments continue until cancellation date (Nov 16, 2025)" at bounding box center [352, 221] width 305 height 19
click at [209, 212] on input "Let payments continue until cancellation date (Nov 16, 2025)" at bounding box center [205, 212] width 10 height 0
click at [239, 331] on button "Save" at bounding box center [236, 334] width 73 height 33
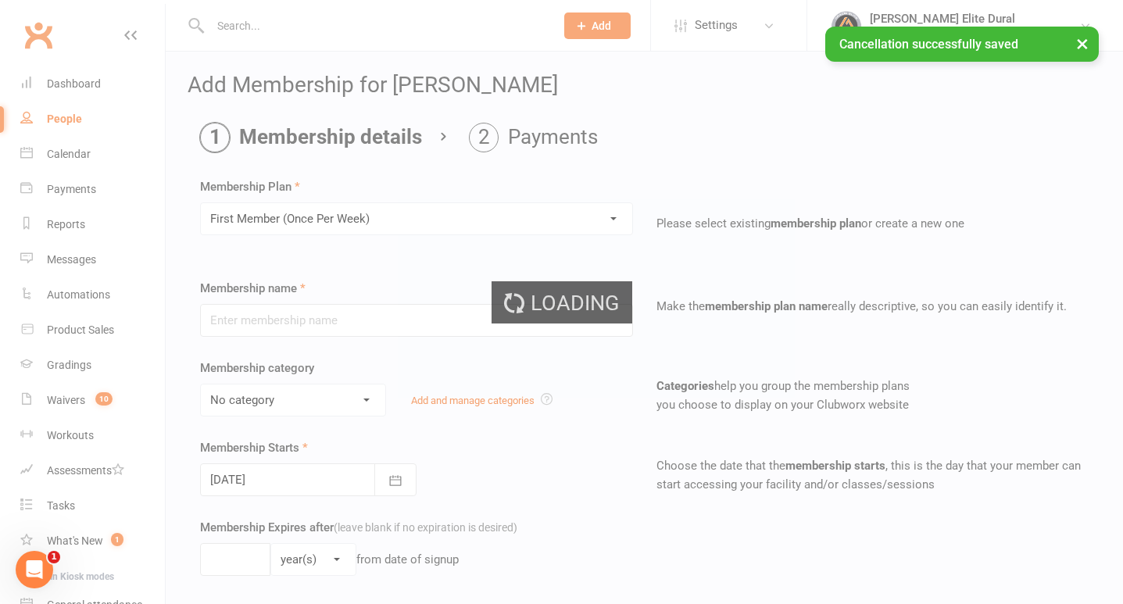
type input "First Member (Once Per Week)"
select select "1"
type input "0"
type input "1"
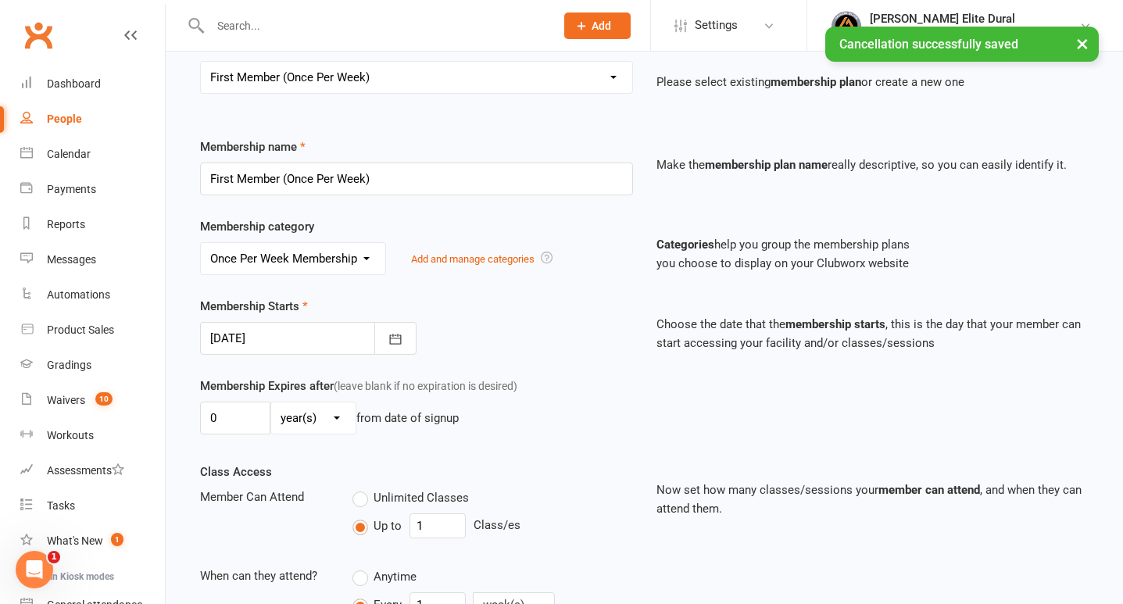
scroll to position [165, 0]
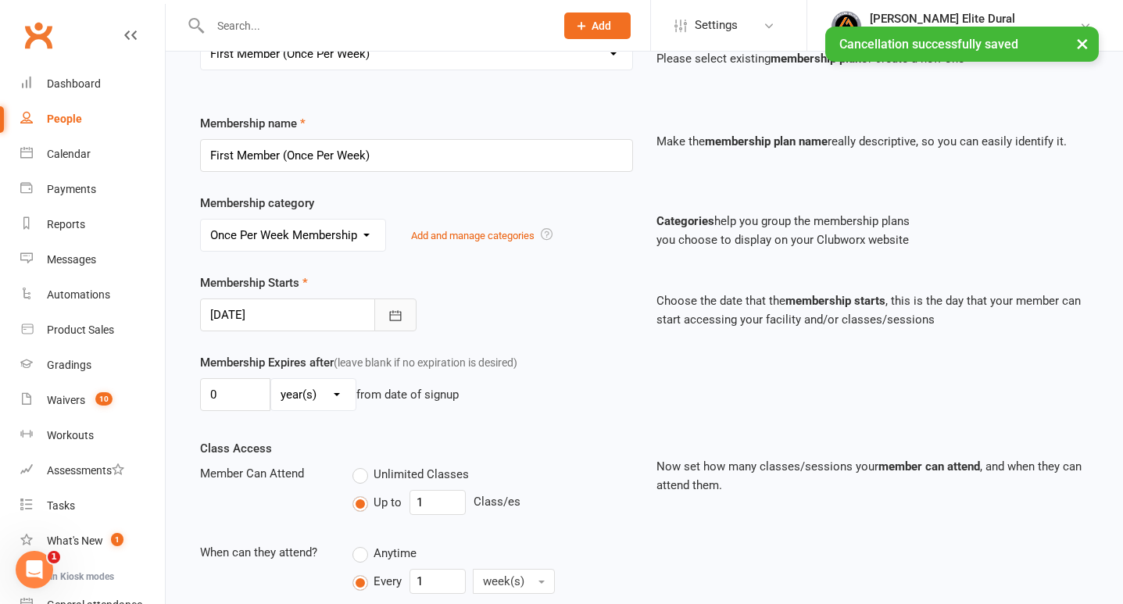
click at [388, 301] on button "button" at bounding box center [395, 315] width 42 height 33
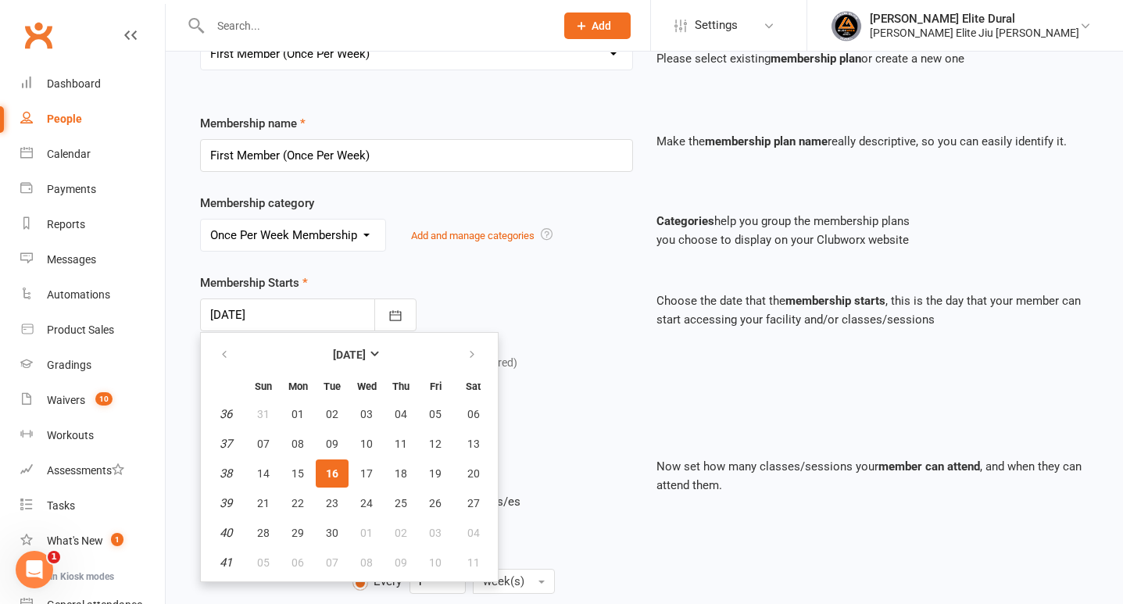
click at [503, 265] on div "Membership category No category General Once Per Week Membership Twice Per Week…" at bounding box center [644, 234] width 912 height 80
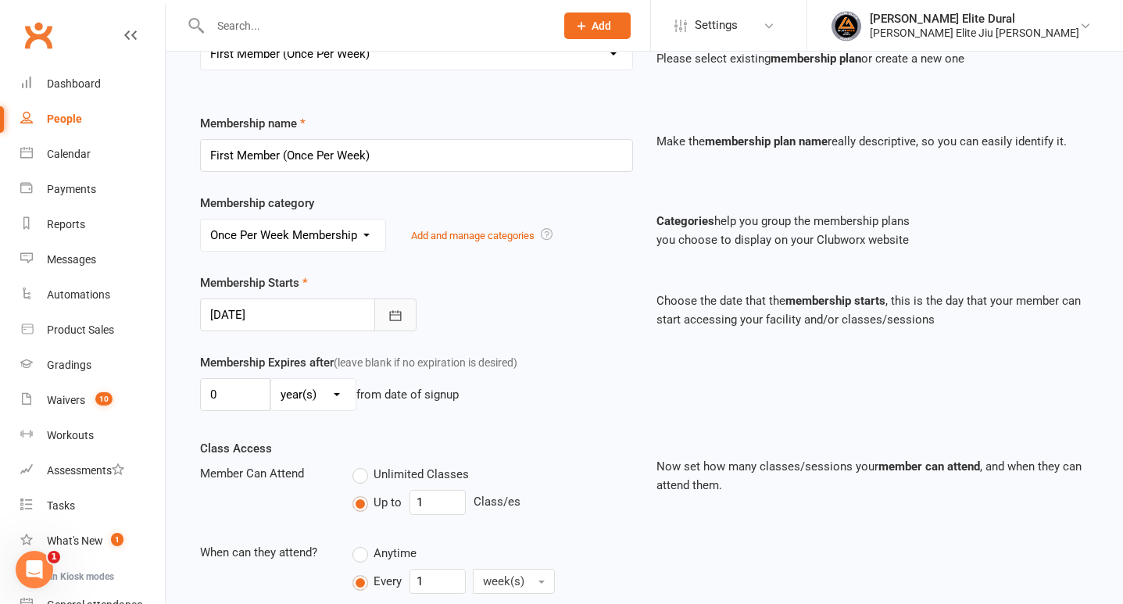
click at [392, 316] on icon "button" at bounding box center [396, 316] width 16 height 16
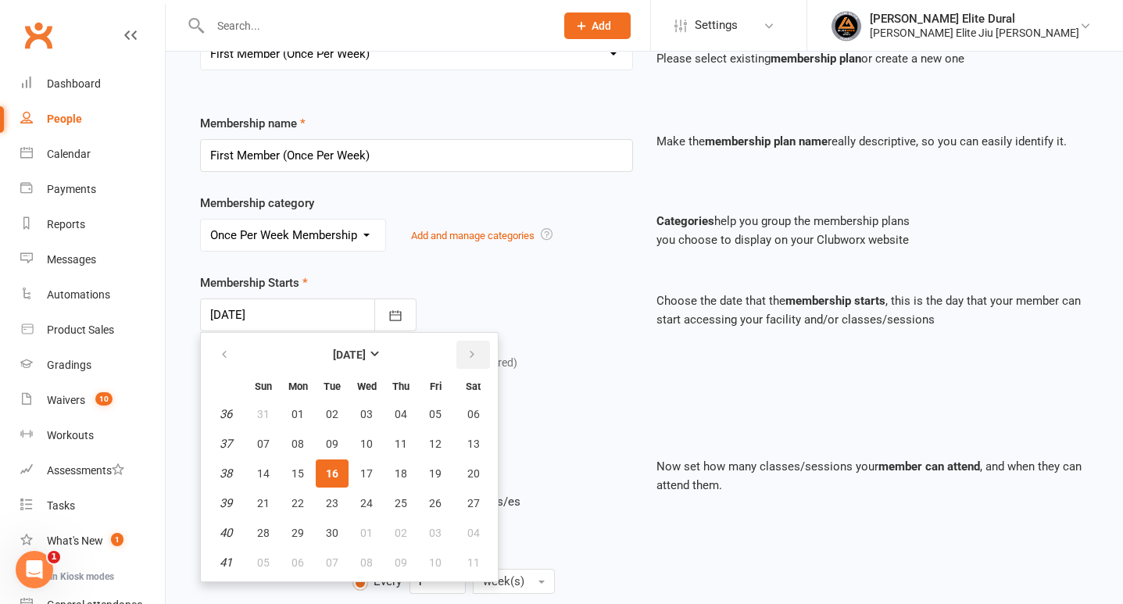
click at [474, 356] on icon "button" at bounding box center [472, 355] width 11 height 13
click at [266, 507] on span "16" at bounding box center [263, 503] width 13 height 13
type input "16 Nov 2025"
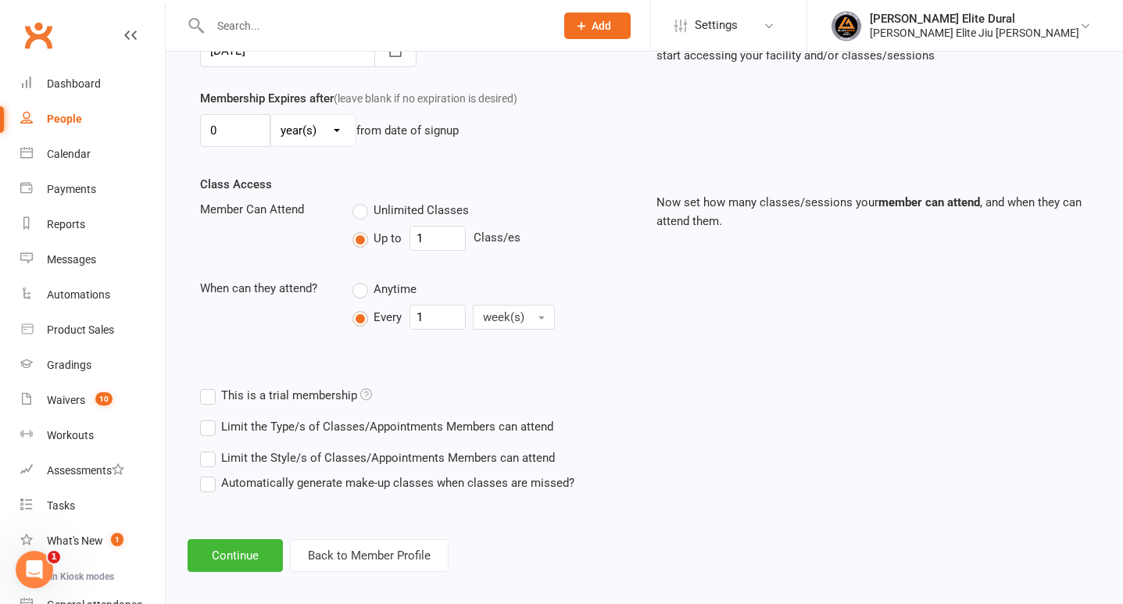
scroll to position [442, 0]
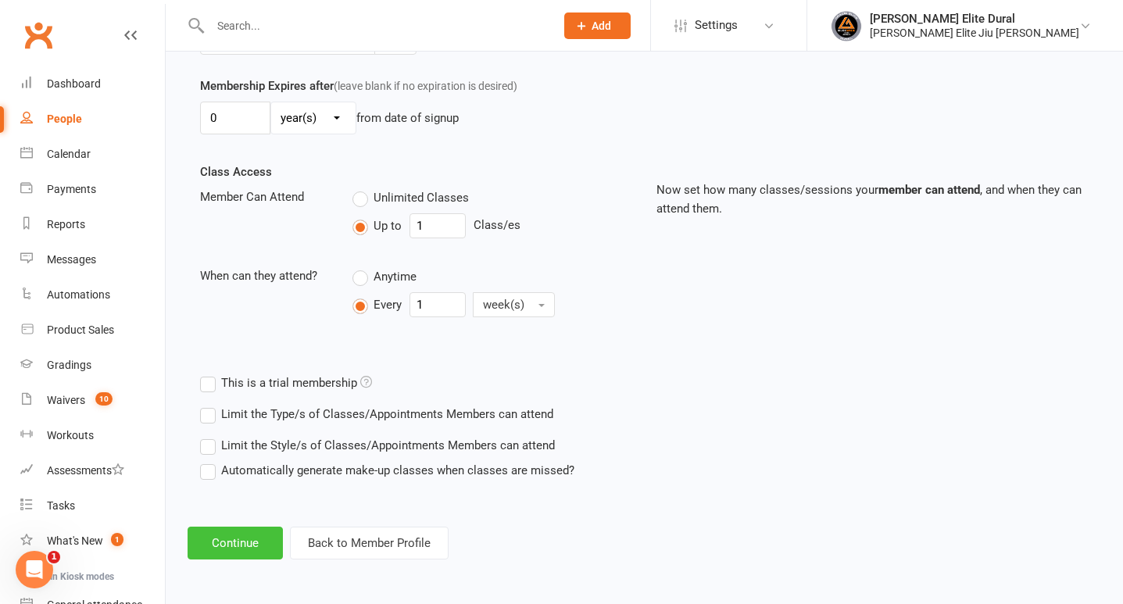
click at [238, 536] on button "Continue" at bounding box center [235, 543] width 95 height 33
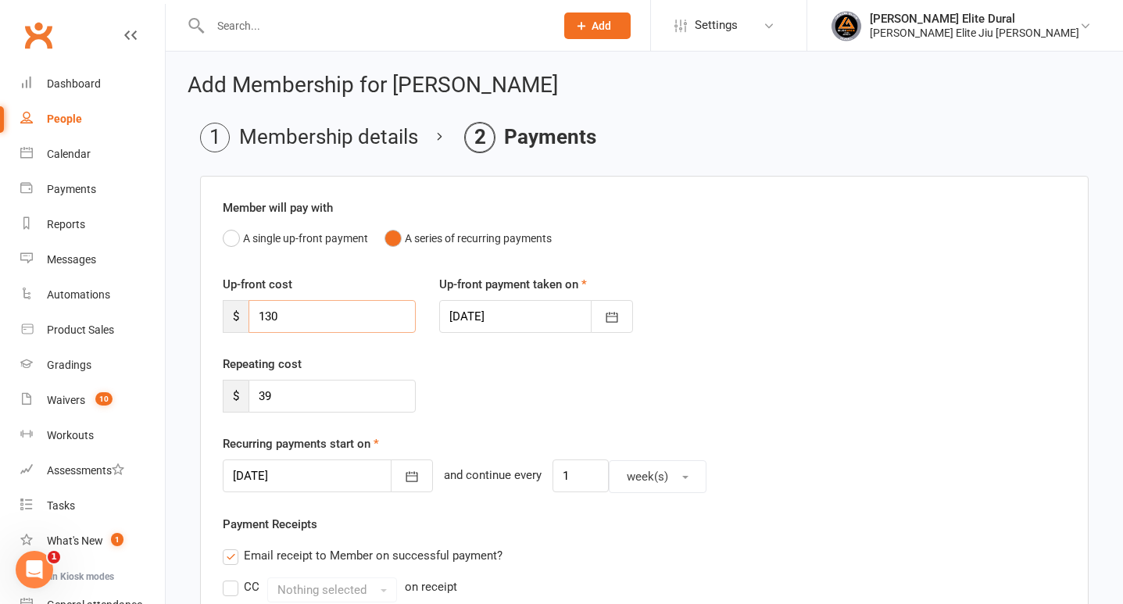
drag, startPoint x: 317, startPoint y: 324, endPoint x: 194, endPoint y: 316, distance: 123.8
type input "39"
click at [608, 312] on icon "button" at bounding box center [612, 317] width 16 height 16
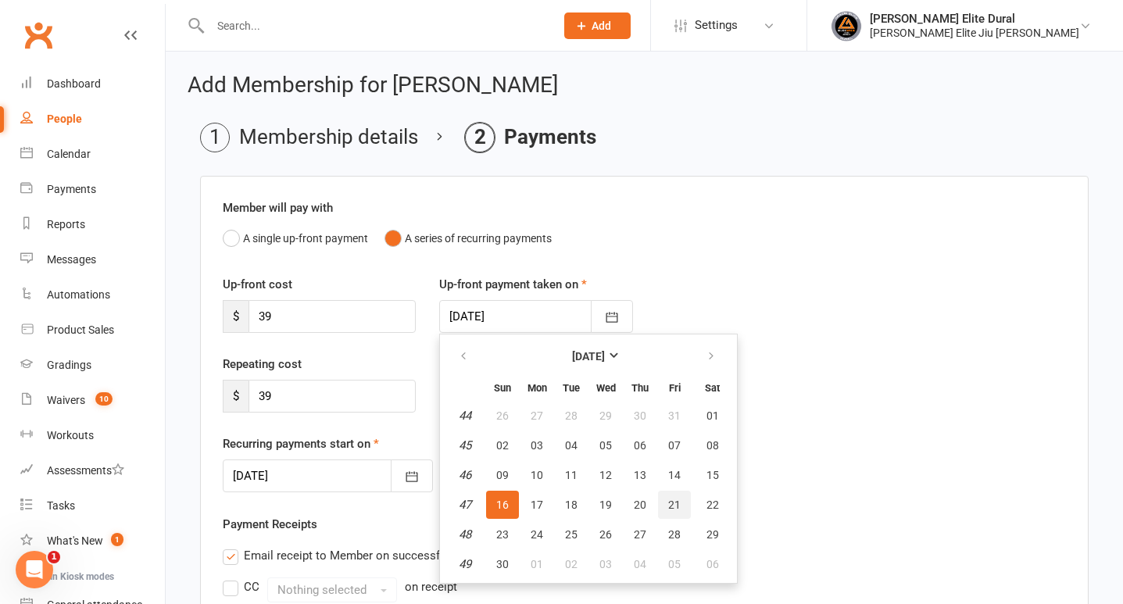
click at [677, 510] on span "21" at bounding box center [674, 505] width 13 height 13
type input "21 Nov 2025"
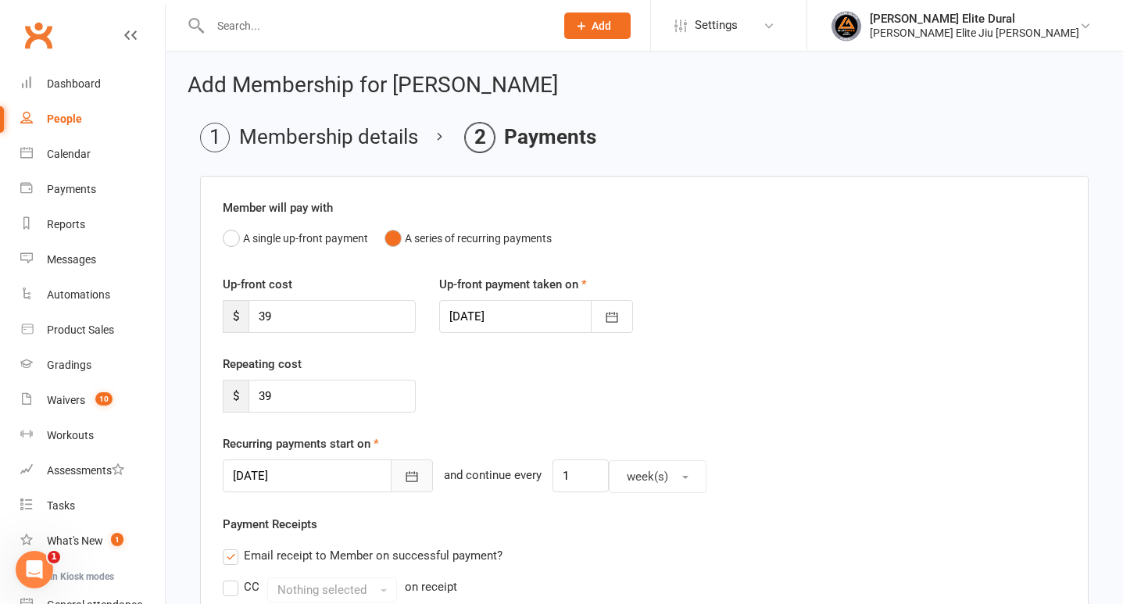
click at [404, 477] on icon "button" at bounding box center [412, 477] width 16 height 16
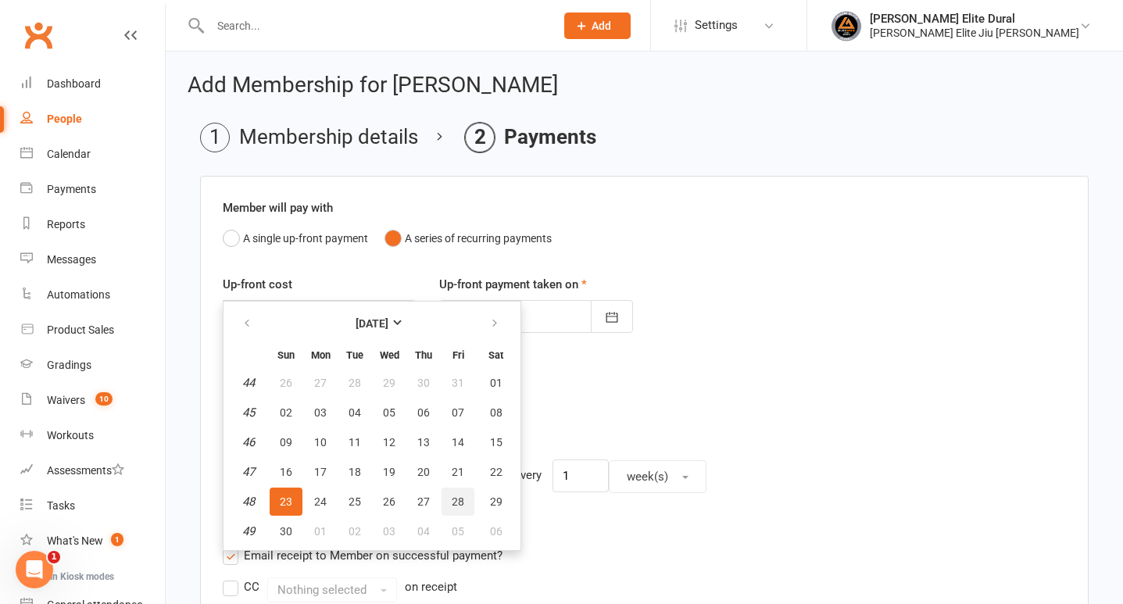
click at [460, 502] on span "28" at bounding box center [458, 501] width 13 height 13
type input "28 Nov 2025"
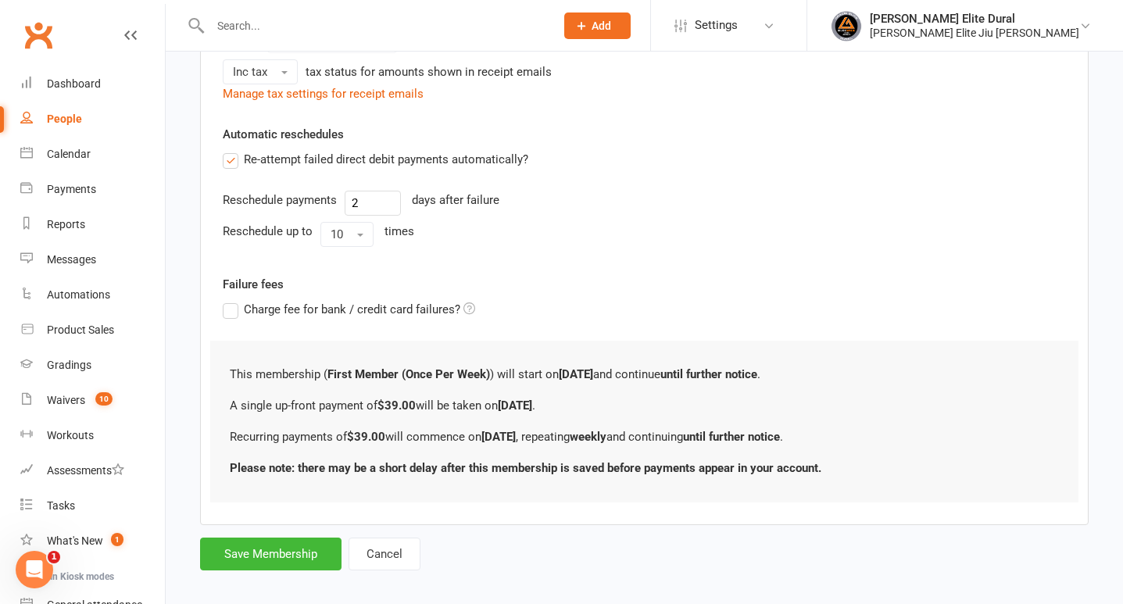
scroll to position [563, 0]
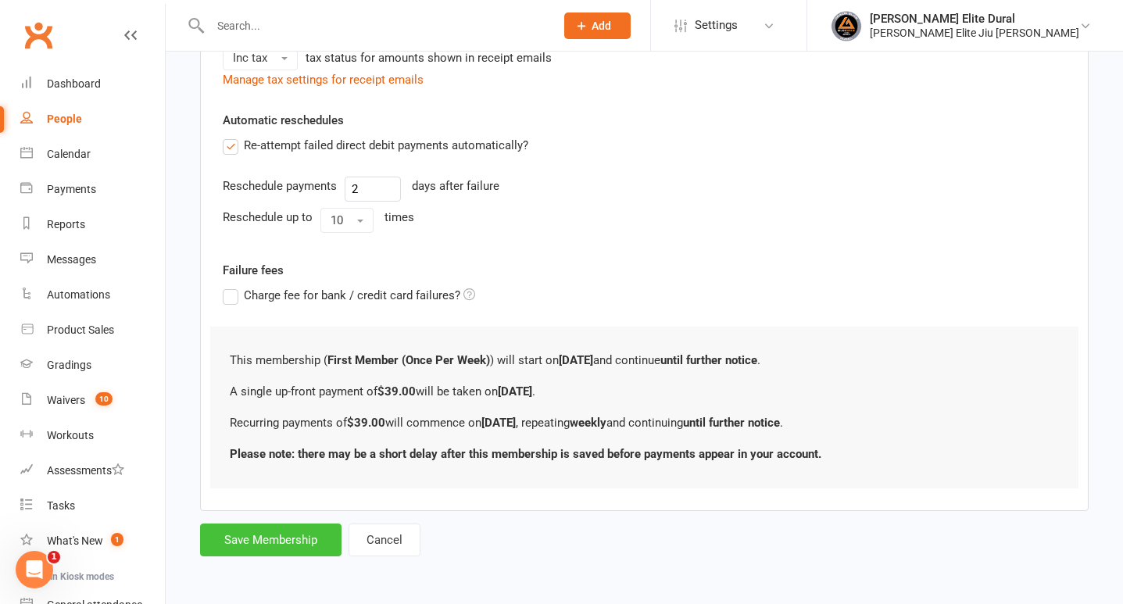
click at [263, 539] on button "Save Membership" at bounding box center [270, 540] width 141 height 33
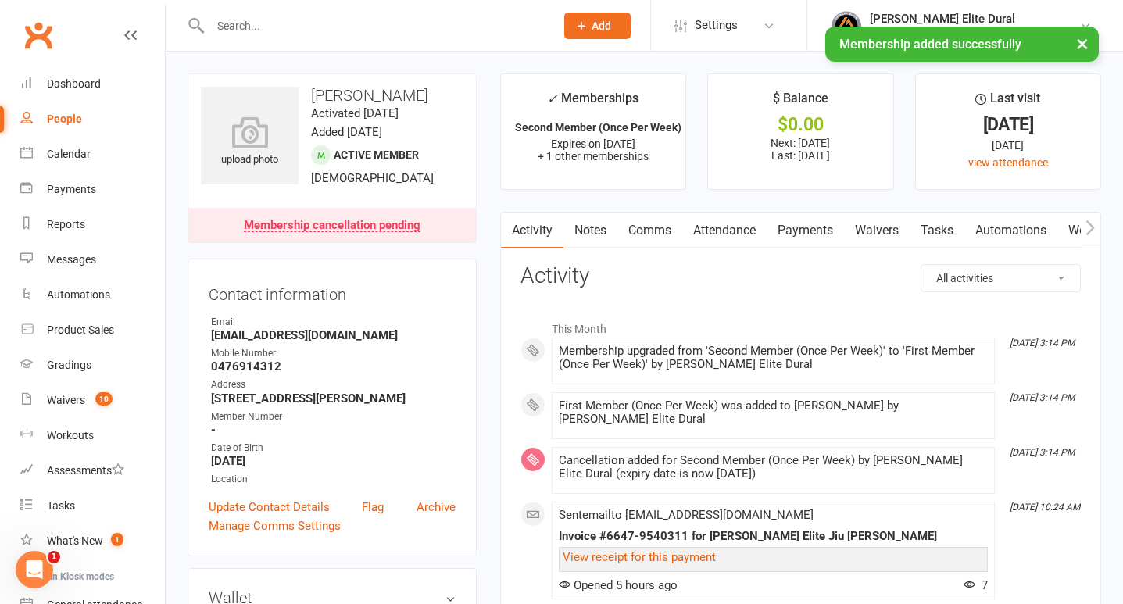
click at [812, 230] on link "Payments" at bounding box center [805, 231] width 77 height 36
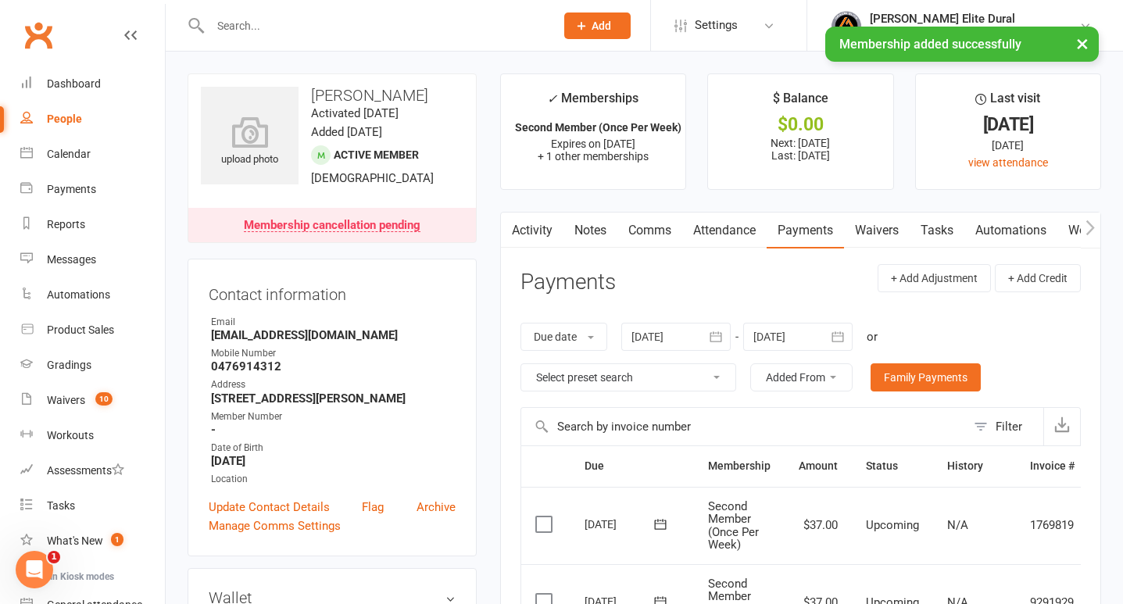
click at [845, 343] on icon "button" at bounding box center [838, 337] width 16 height 16
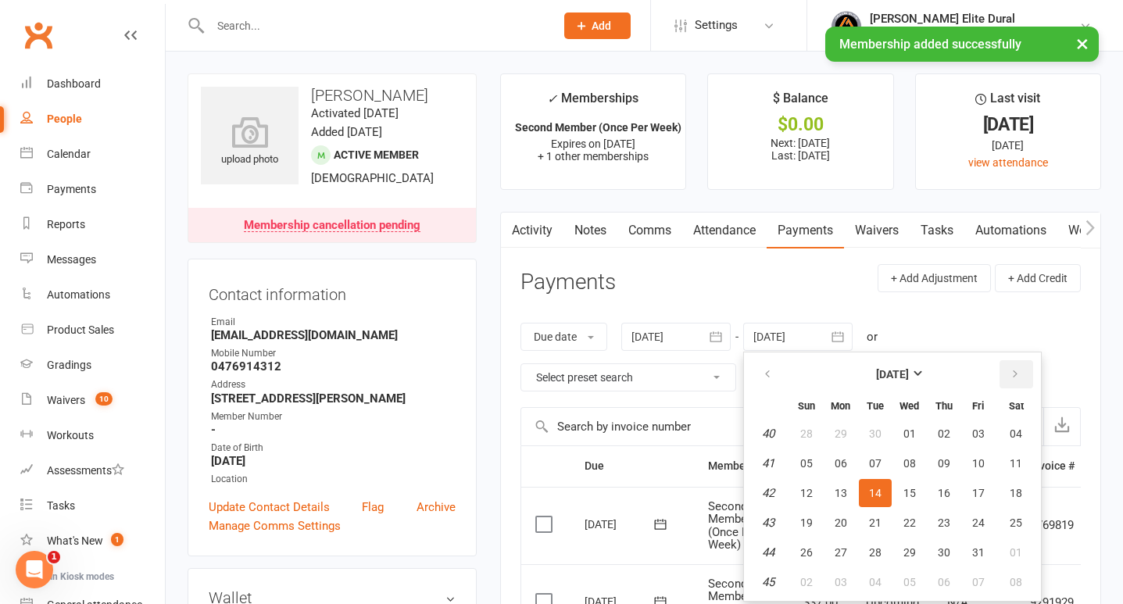
click at [1017, 369] on icon "button" at bounding box center [1015, 374] width 11 height 13
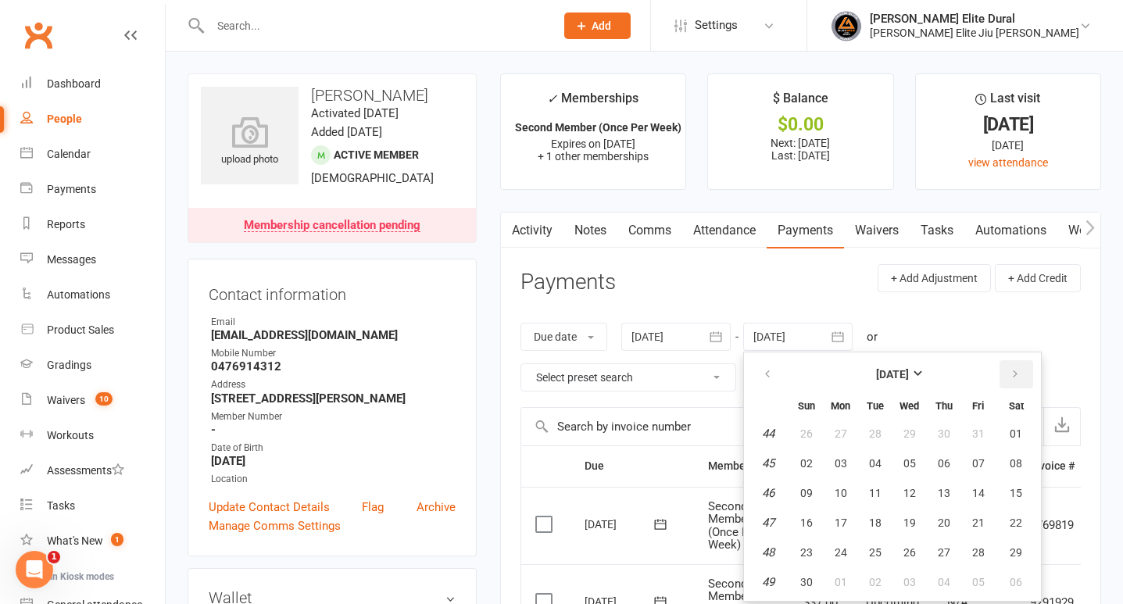
click at [1017, 370] on icon "button" at bounding box center [1015, 374] width 11 height 13
click at [1020, 525] on span "27" at bounding box center [1016, 523] width 13 height 13
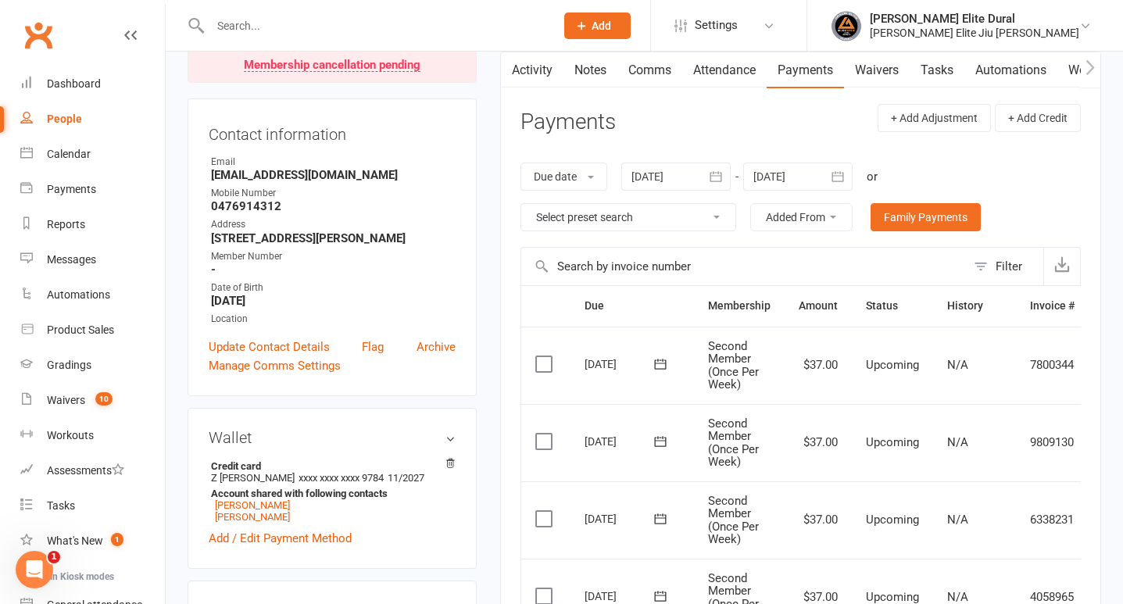
scroll to position [127, 0]
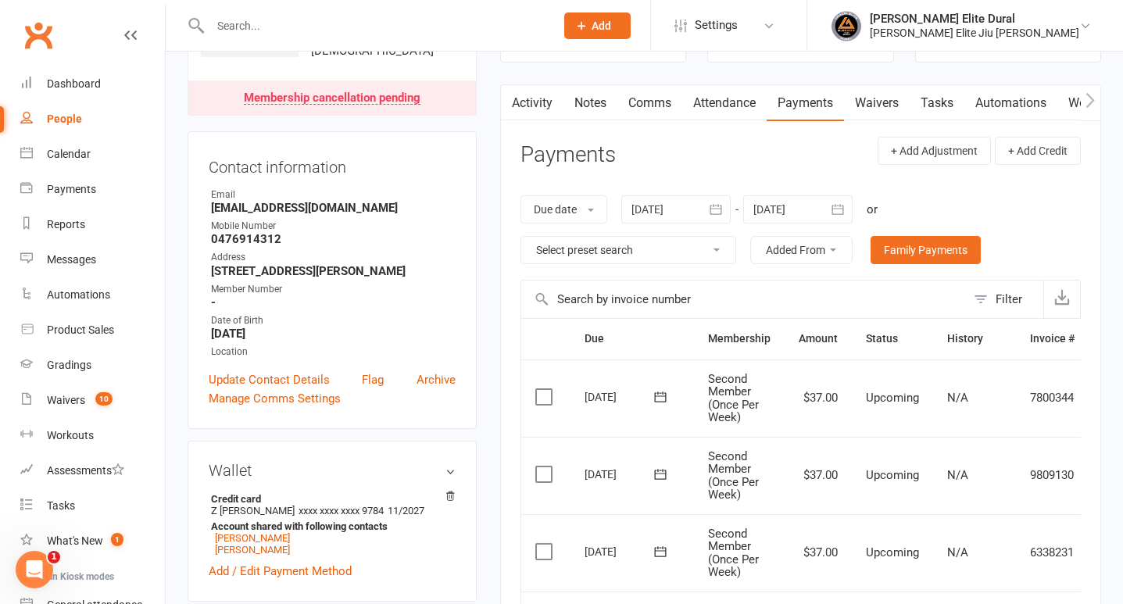
click at [844, 214] on icon "button" at bounding box center [838, 210] width 16 height 16
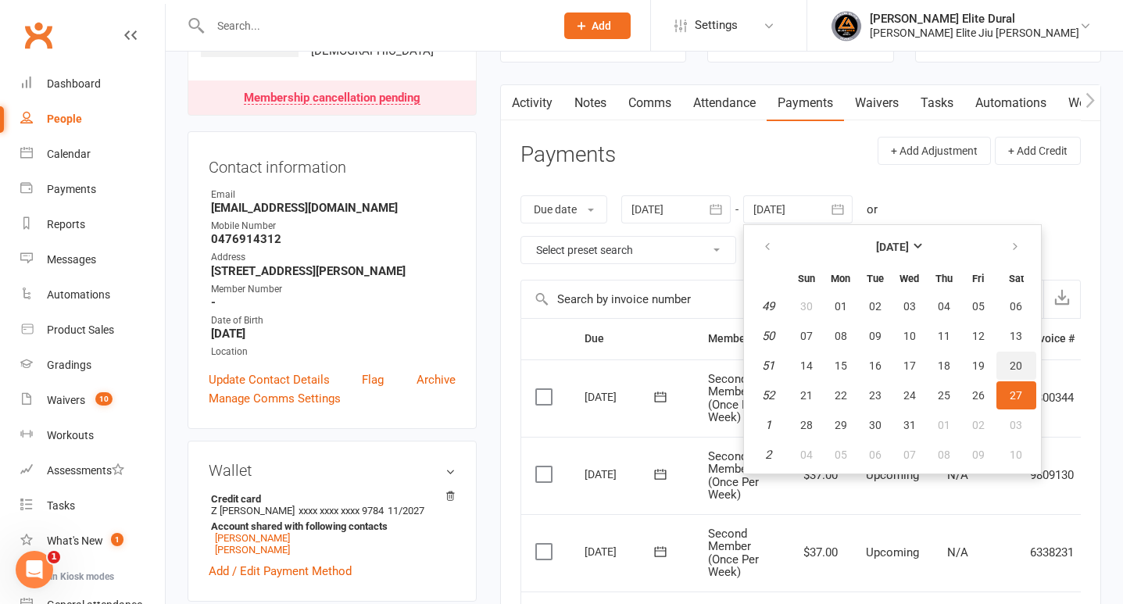
click at [1018, 364] on span "20" at bounding box center [1016, 365] width 13 height 13
type input "20 Dec 2025"
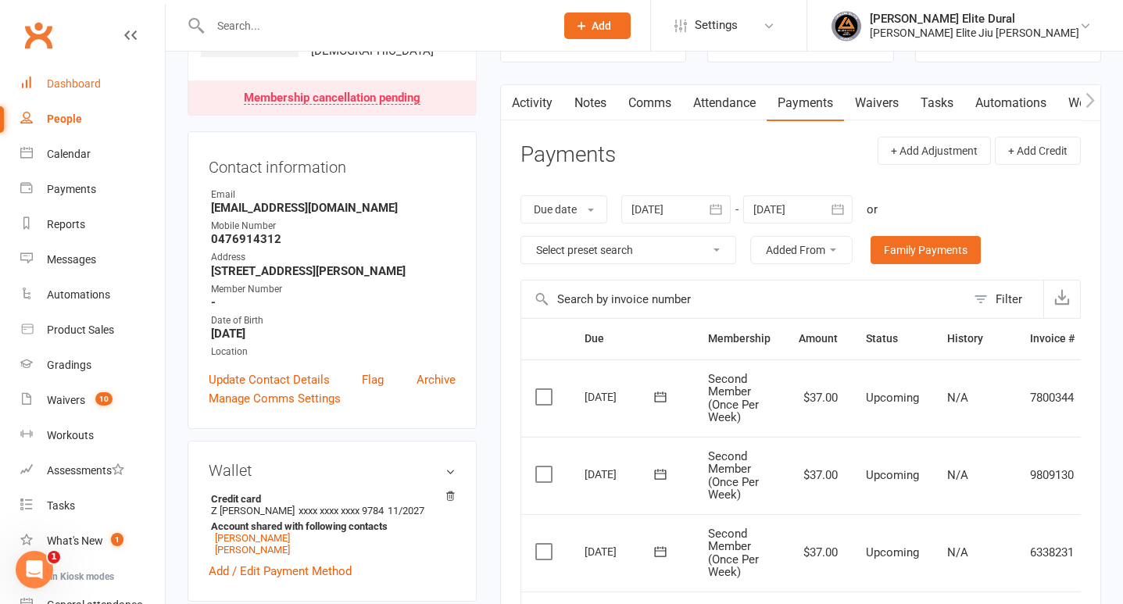
click at [86, 80] on div "Dashboard" at bounding box center [74, 83] width 54 height 13
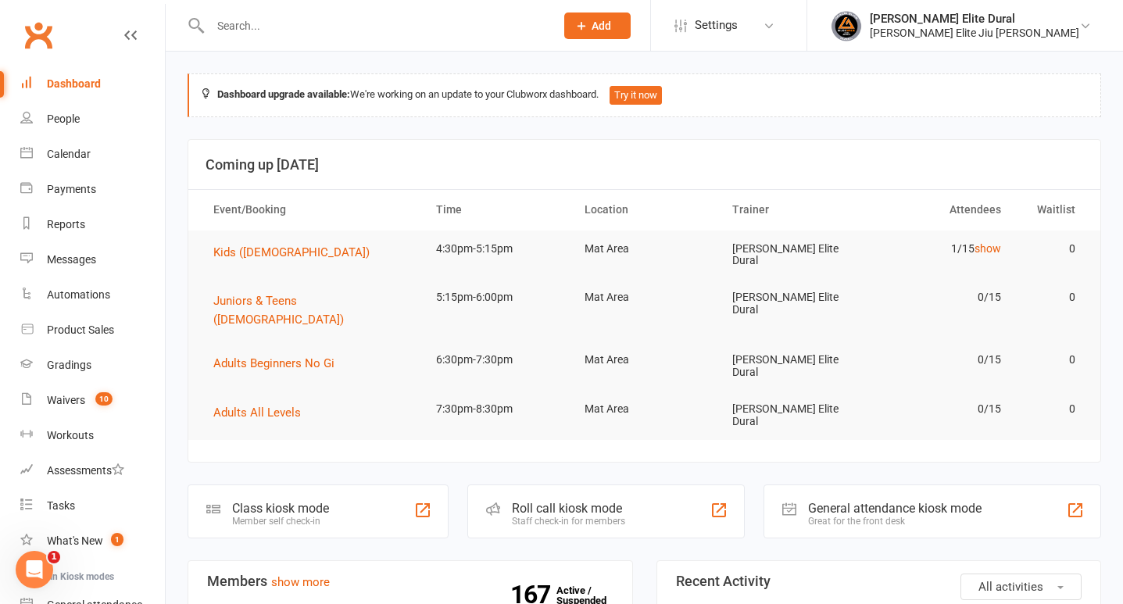
click at [294, 28] on input "text" at bounding box center [375, 26] width 338 height 22
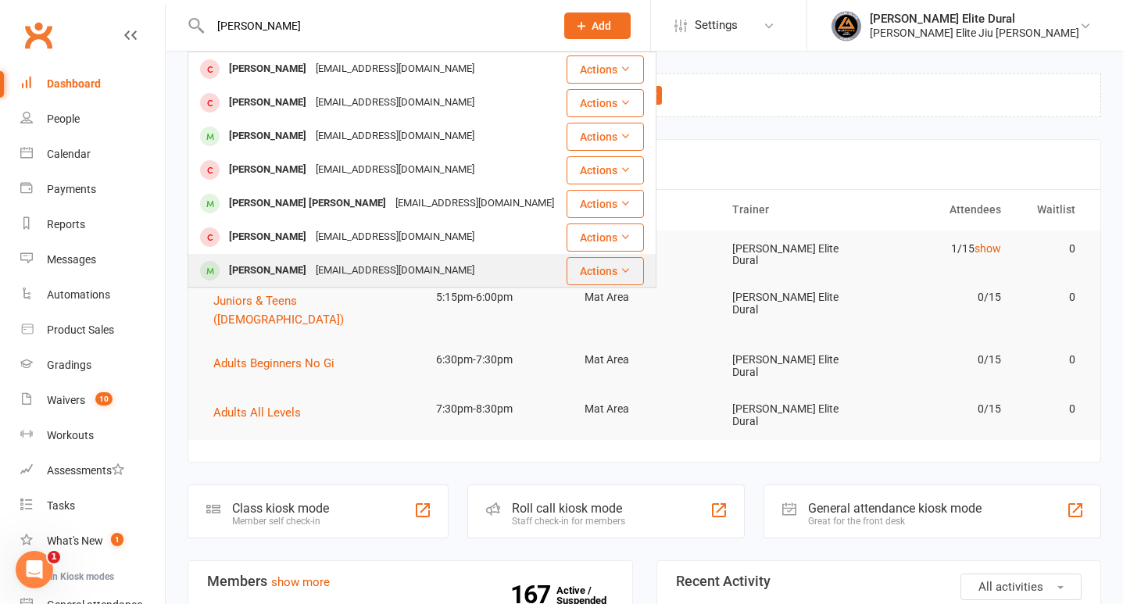
type input "william"
click at [301, 270] on div "William van der Merwe" at bounding box center [267, 270] width 87 height 23
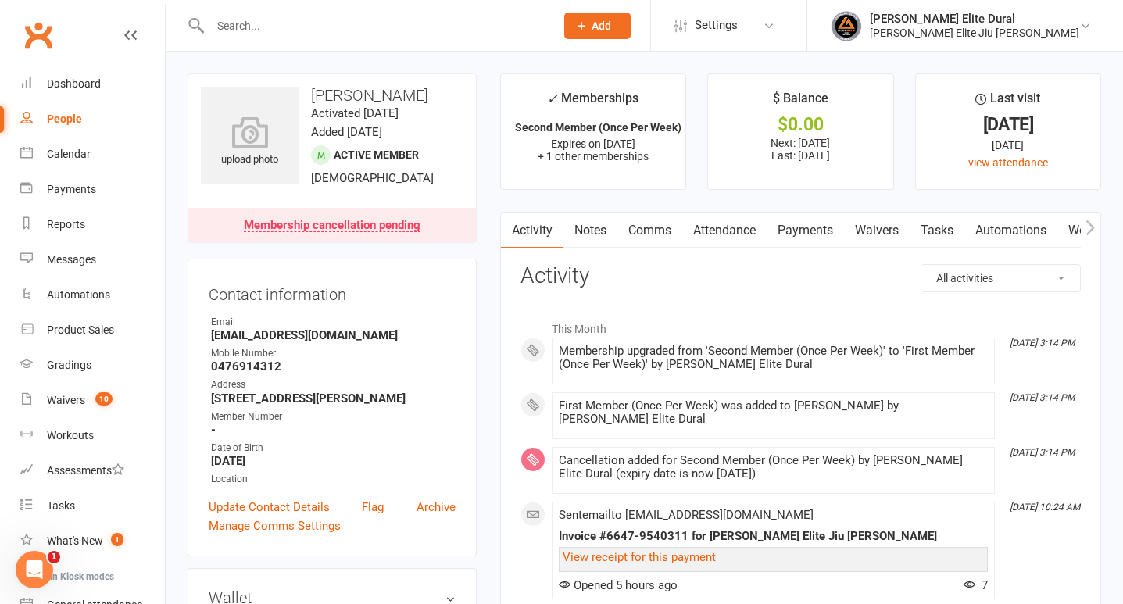
click at [808, 231] on link "Payments" at bounding box center [805, 231] width 77 height 36
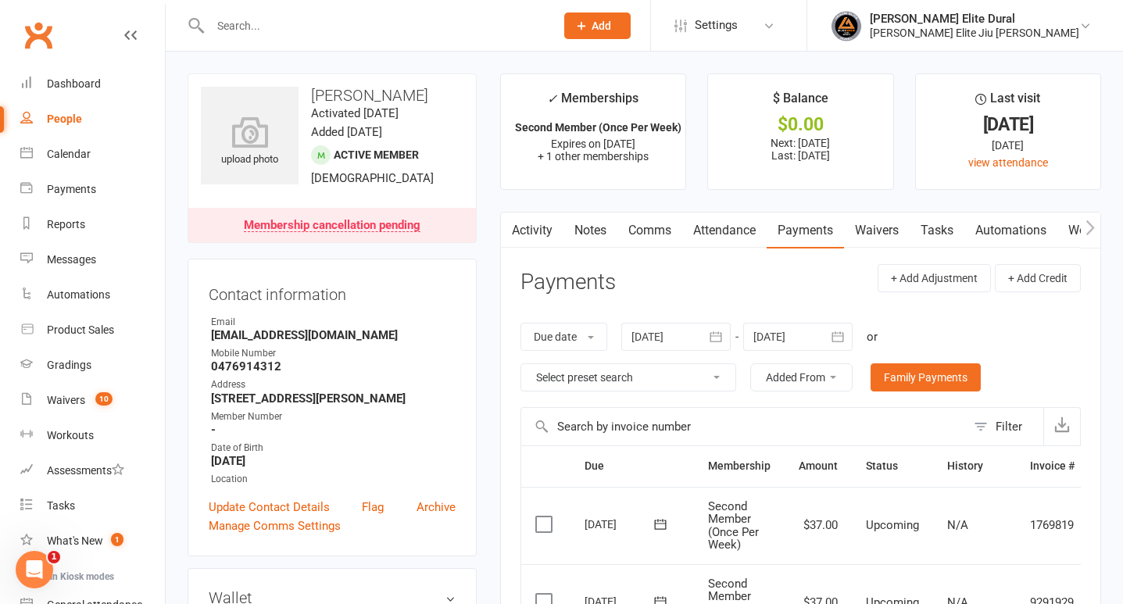
click at [844, 341] on icon "button" at bounding box center [838, 336] width 12 height 10
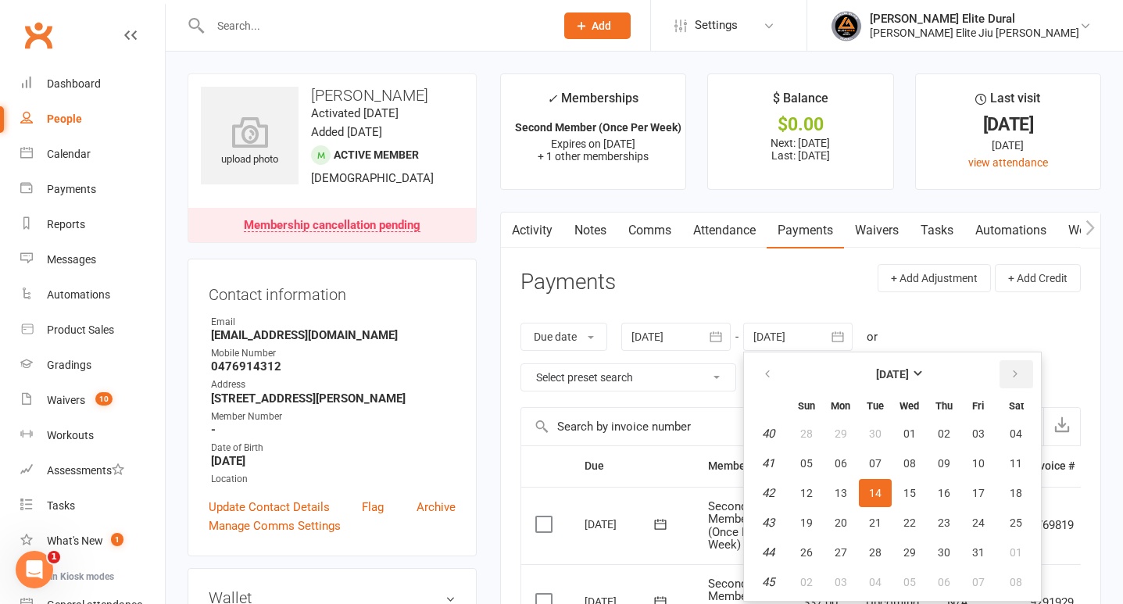
click at [1015, 376] on icon "button" at bounding box center [1015, 374] width 11 height 13
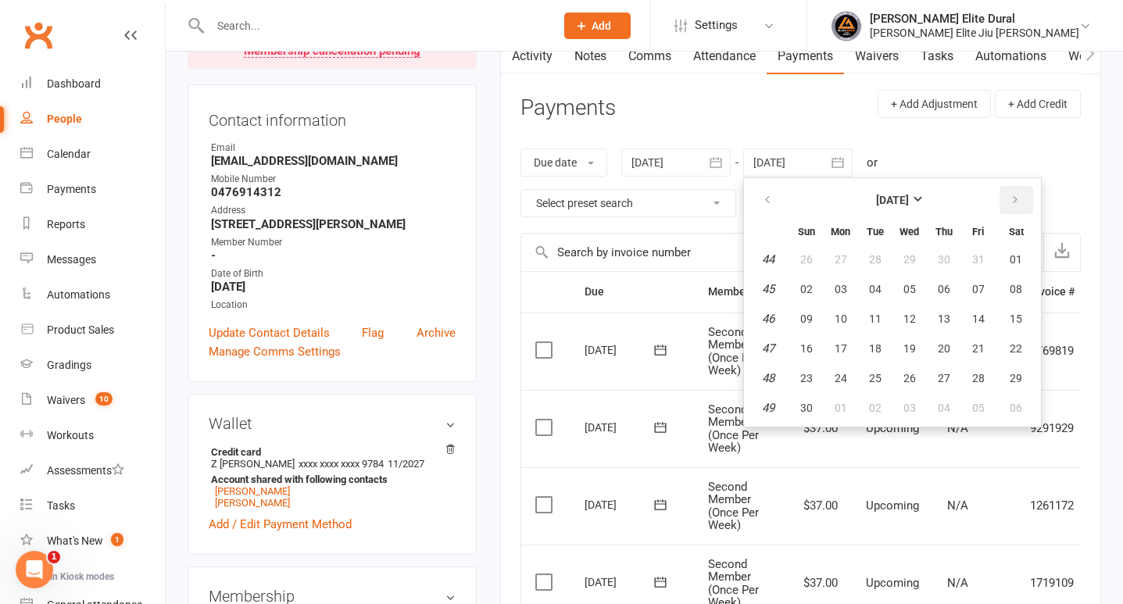
scroll to position [205, 0]
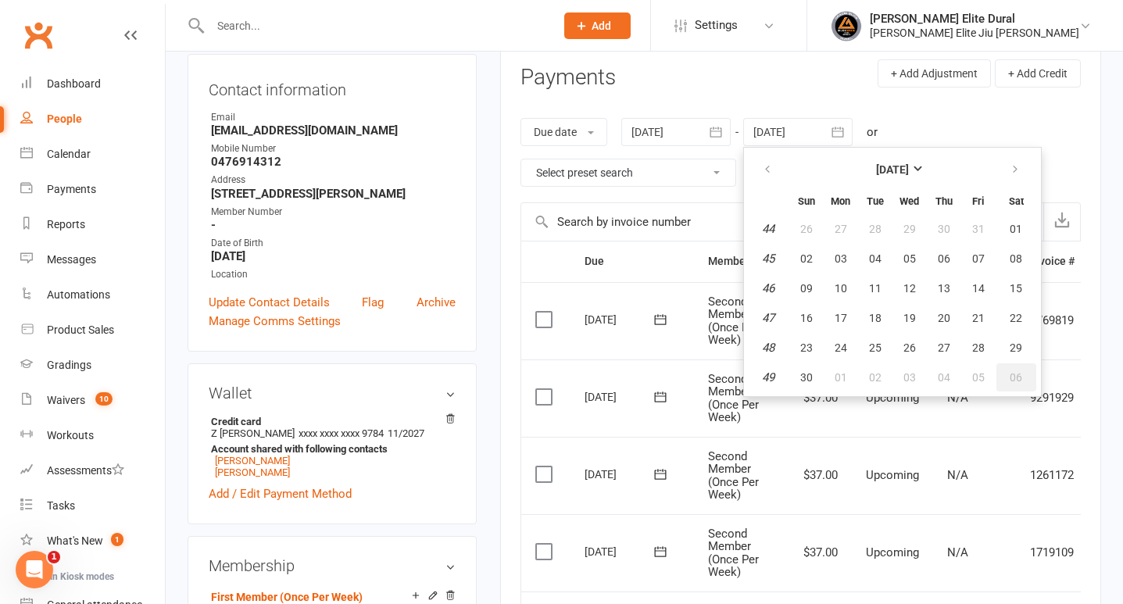
click at [1022, 371] on span "06" at bounding box center [1016, 377] width 13 height 13
type input "06 Dec 2025"
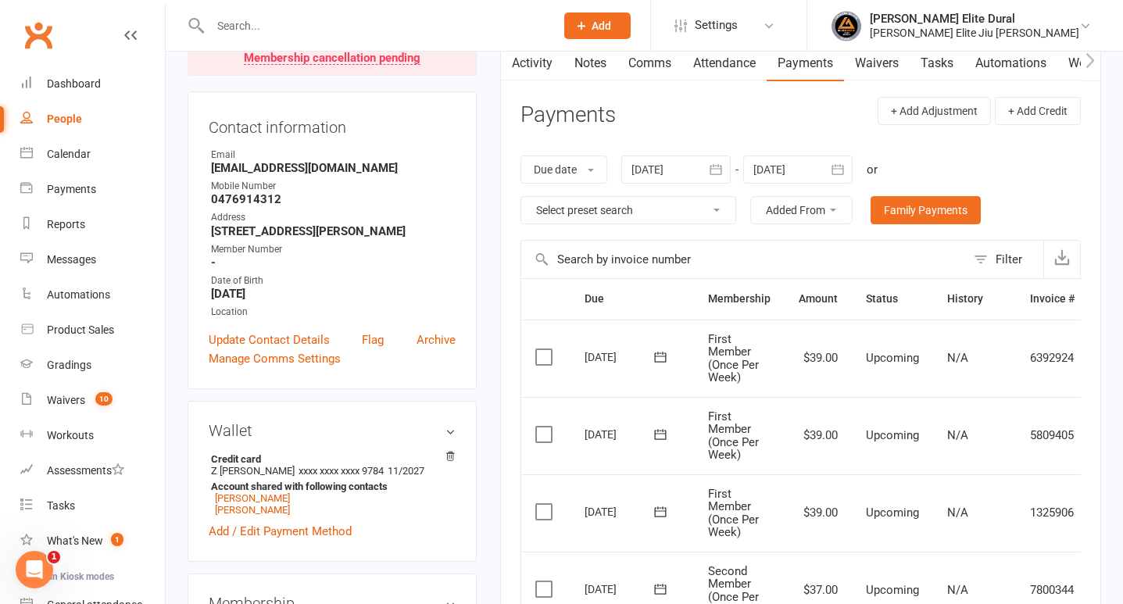
scroll to position [0, 0]
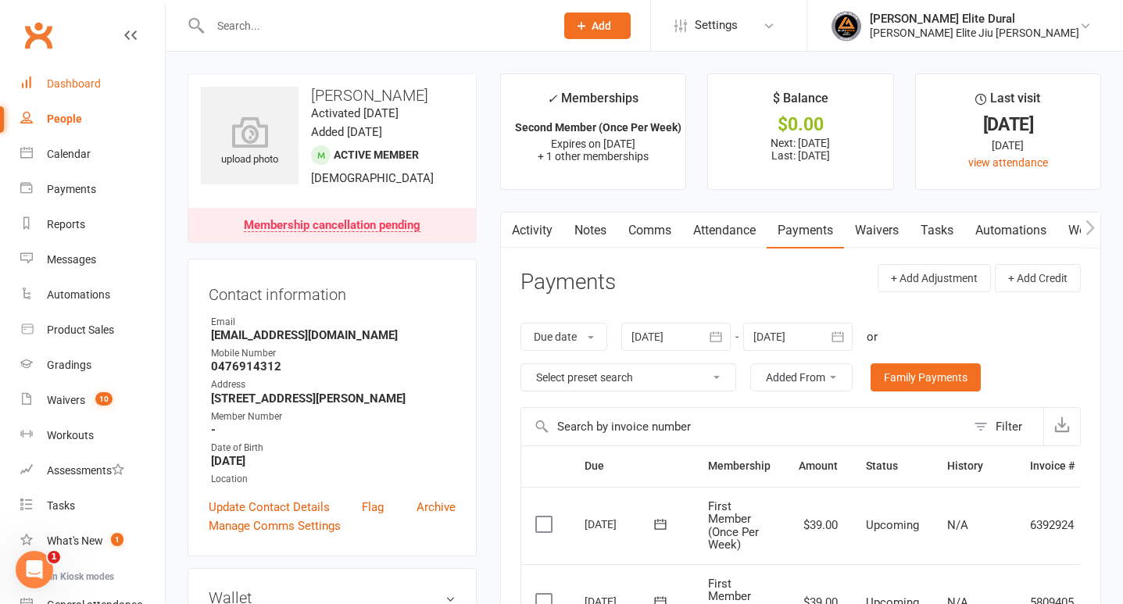
click at [84, 85] on div "Dashboard" at bounding box center [74, 83] width 54 height 13
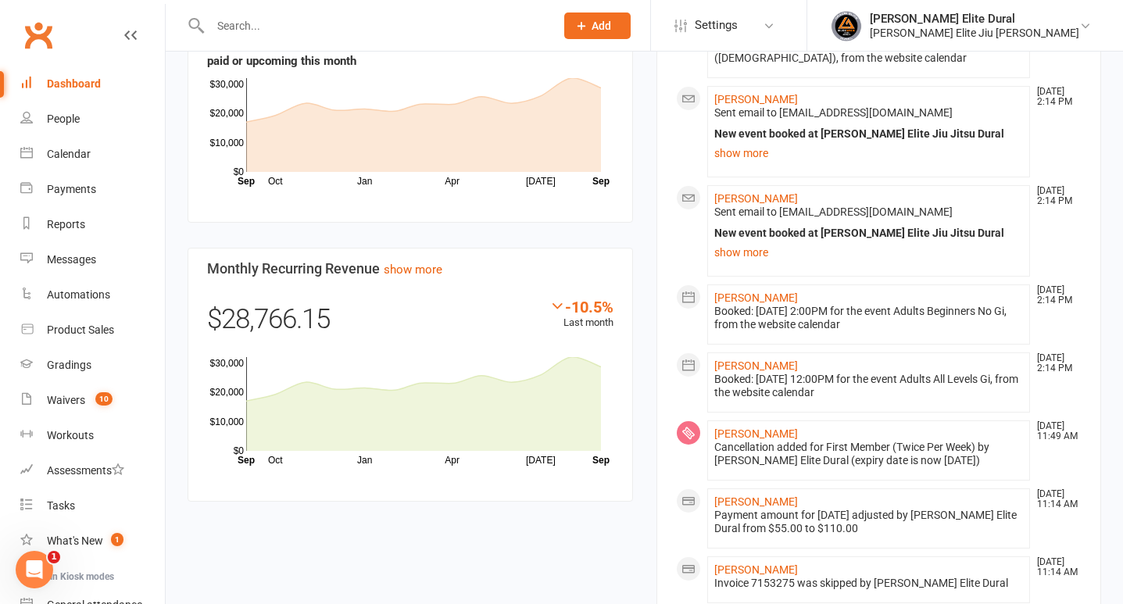
scroll to position [1190, 0]
